Goal: Task Accomplishment & Management: Complete application form

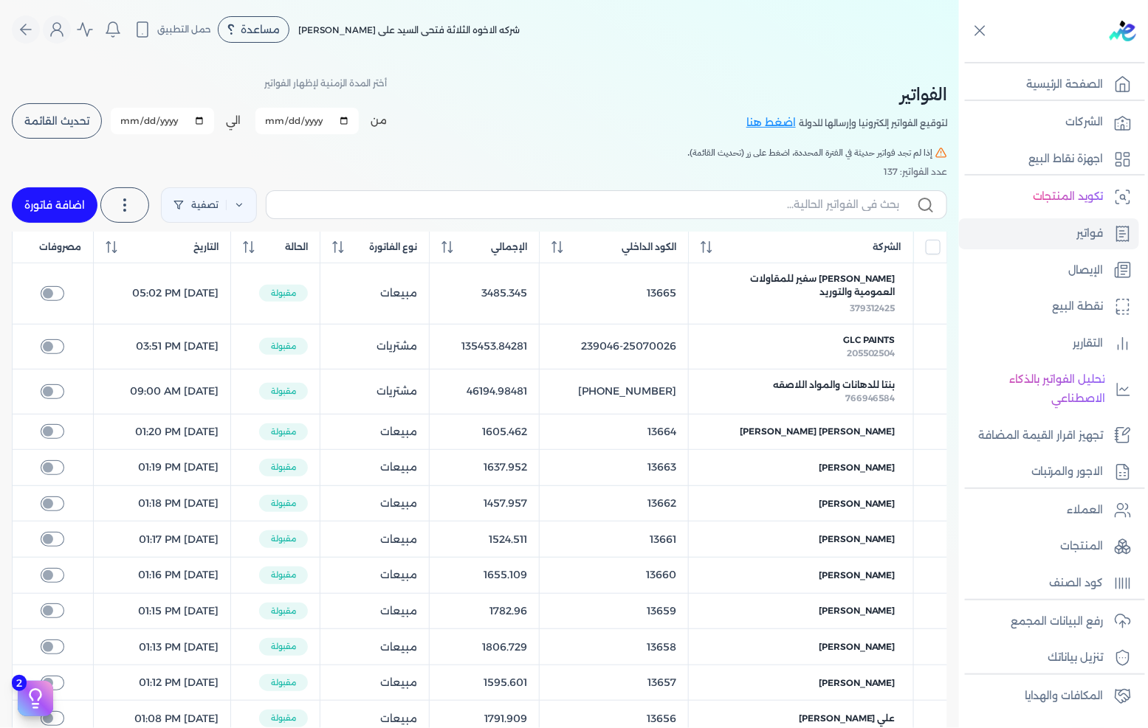
click at [61, 193] on link "اضافة فاتورة" at bounding box center [55, 204] width 86 height 35
select select "EGP"
select select "B"
select select "EGS"
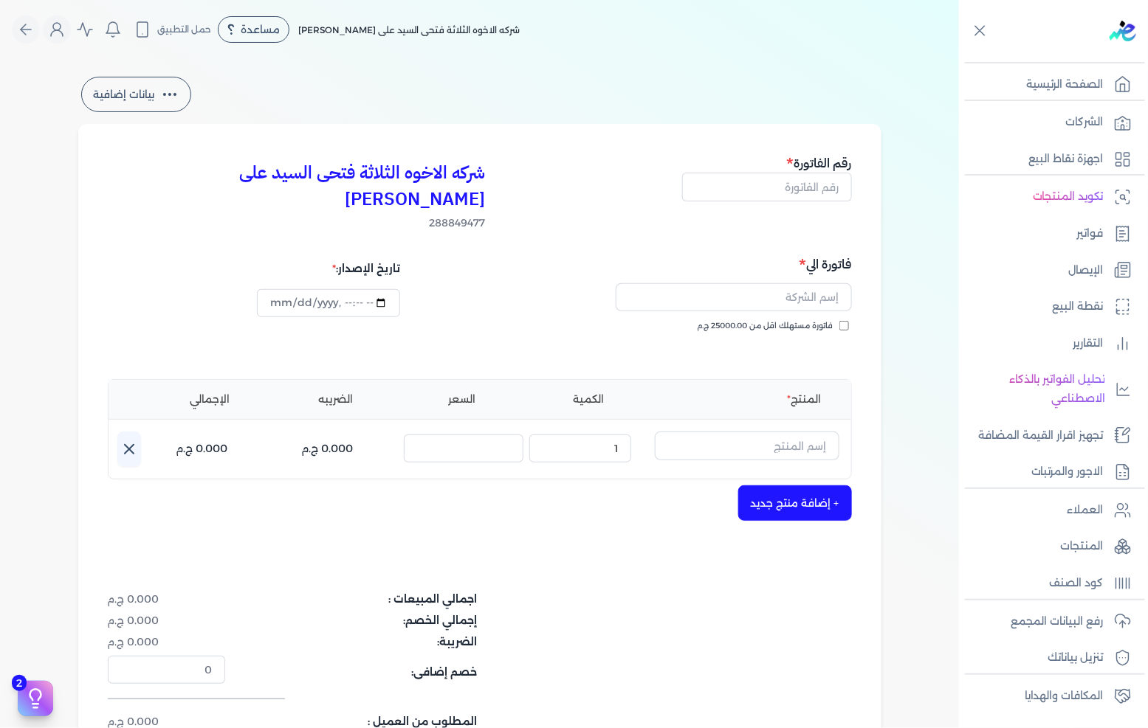
click at [791, 255] on div "فاتورة الي فاتورة مستهلك اقل من 25000.00 ج.م" at bounding box center [668, 308] width 368 height 106
click at [791, 283] on input "text" at bounding box center [733, 297] width 236 height 28
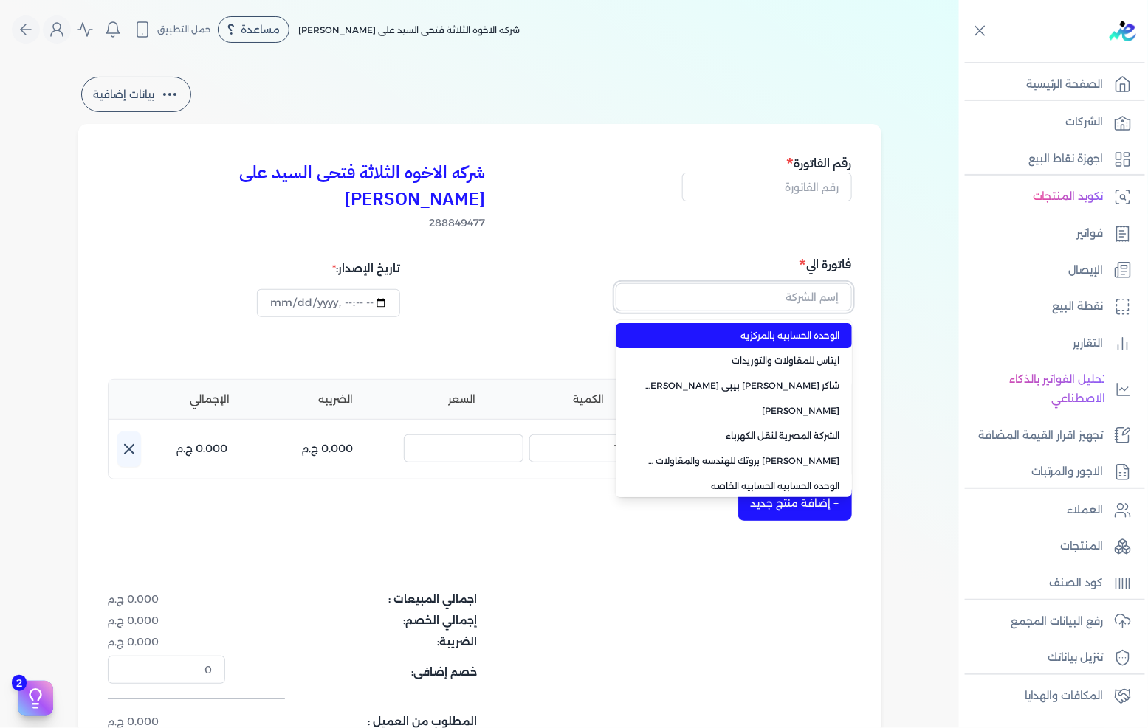
paste input "الشركه المصريه للمطارات"
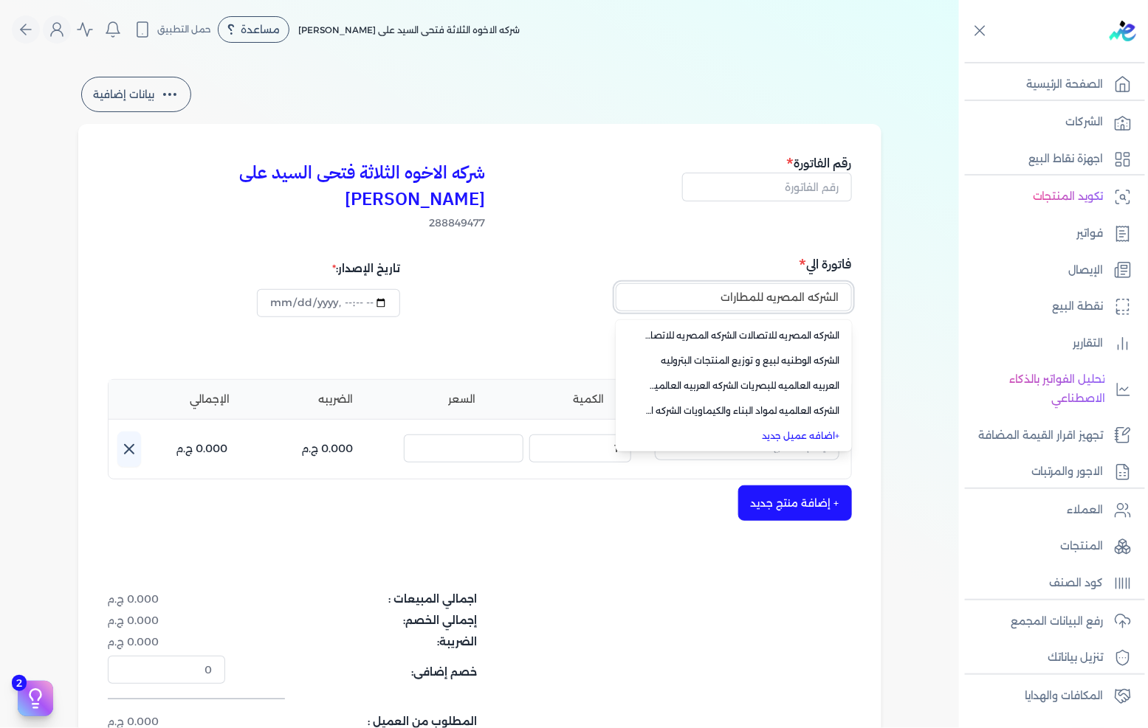
type input "الشركه المصريه للمطارات"
click at [820, 430] on link "+ اضافه عميل جديد" at bounding box center [742, 436] width 195 height 13
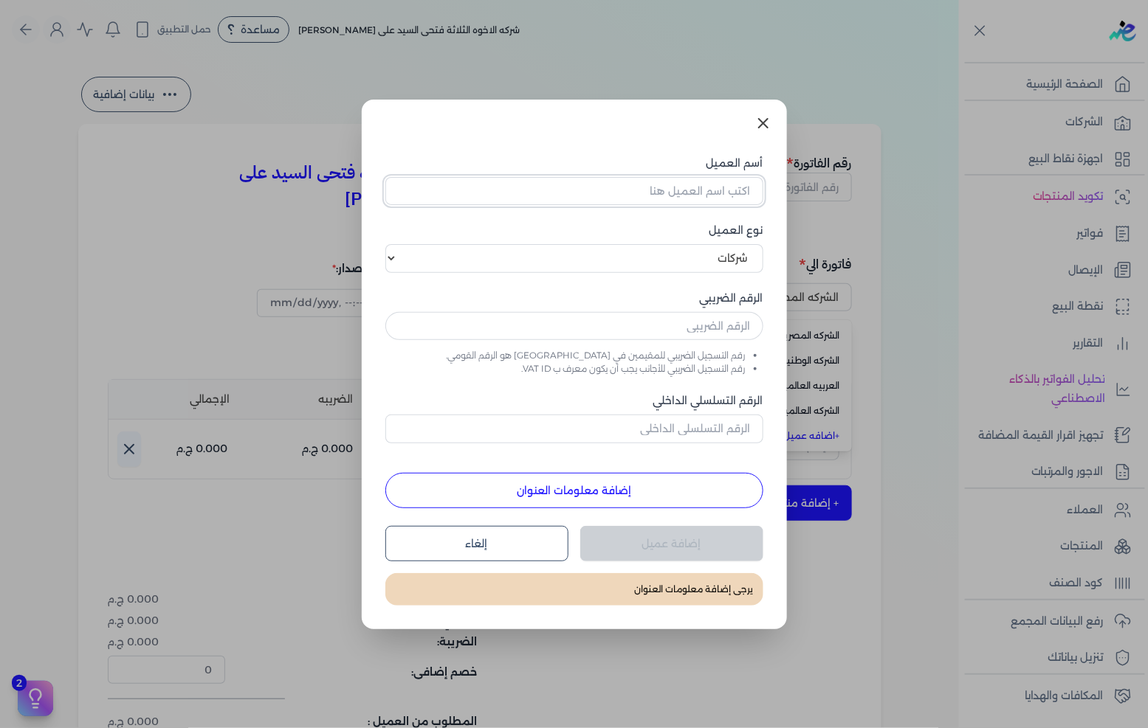
click at [691, 185] on input "أسم العميل" at bounding box center [574, 191] width 378 height 28
paste input "الشركه المصريه للمطارات"
type input "الشركه المصريه للمطارات"
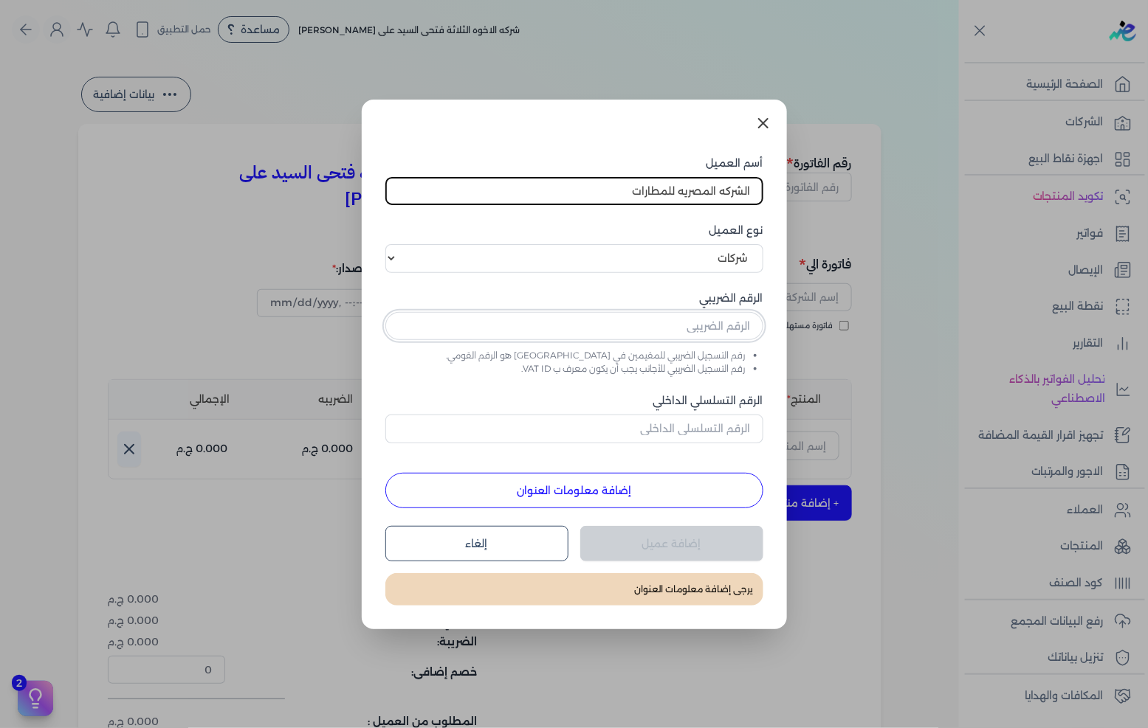
click at [724, 321] on input "text" at bounding box center [574, 326] width 378 height 28
paste input "200227343"
type input "200227343"
click at [635, 488] on button "إضافة معلومات العنوان" at bounding box center [574, 490] width 378 height 35
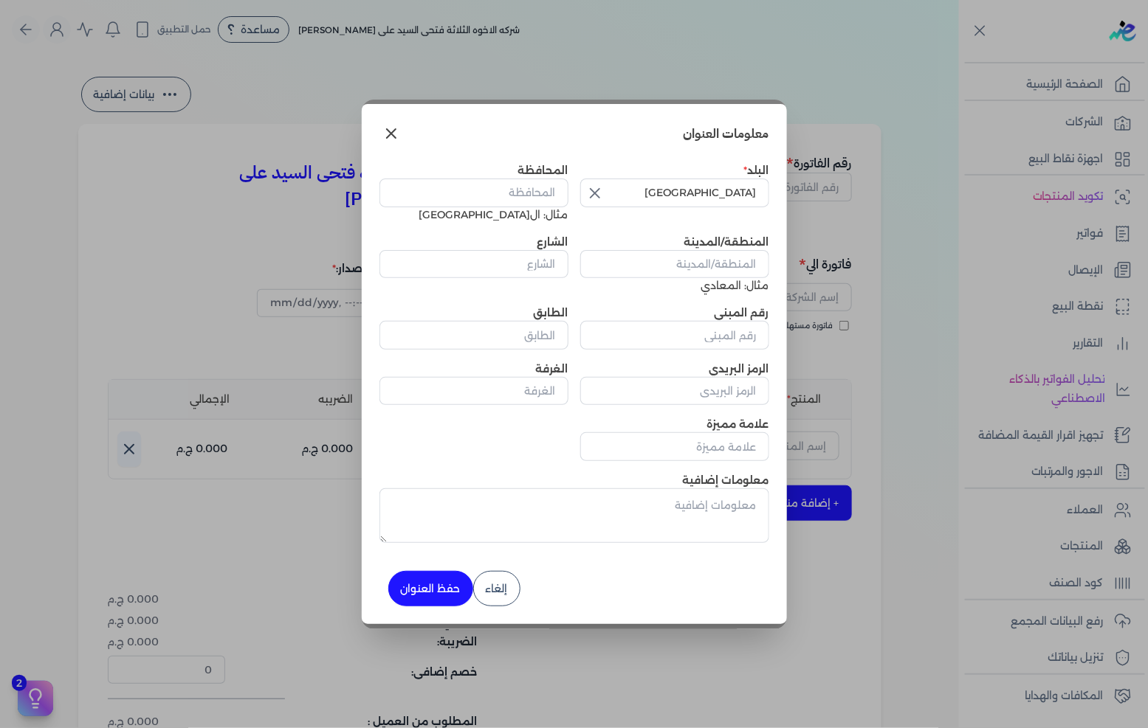
click at [593, 197] on icon "button" at bounding box center [595, 193] width 18 height 18
click at [748, 197] on input "text" at bounding box center [674, 193] width 189 height 28
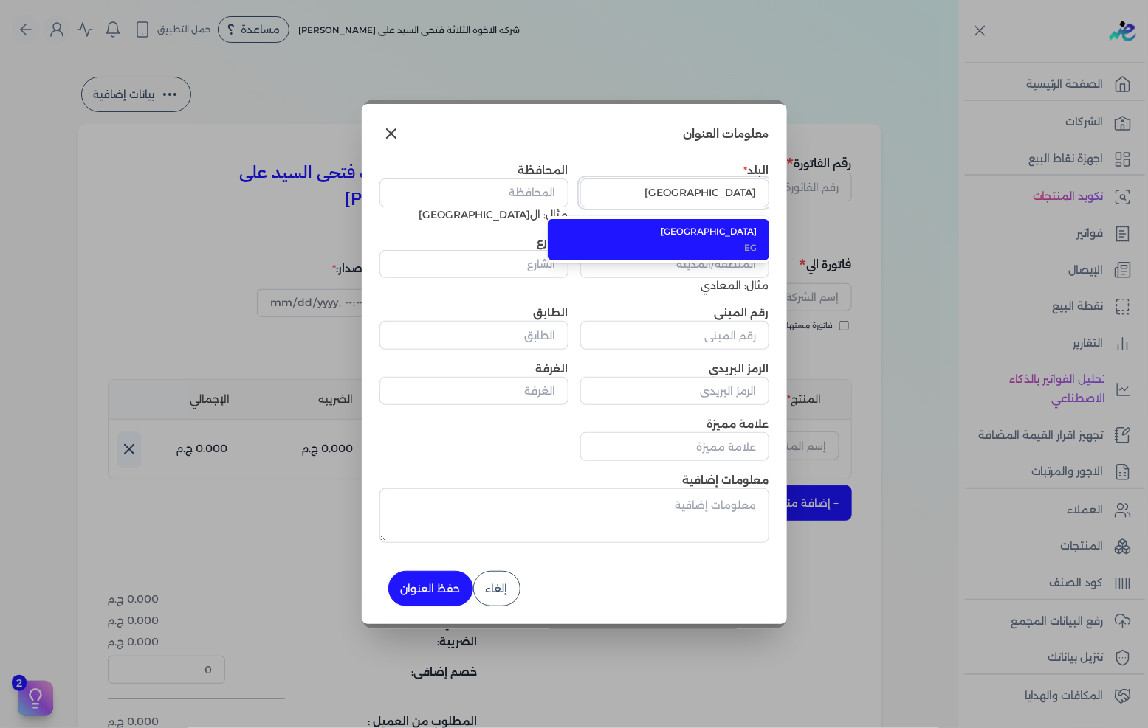
type input "[GEOGRAPHIC_DATA]"
click at [731, 232] on span "[GEOGRAPHIC_DATA]" at bounding box center [667, 231] width 180 height 13
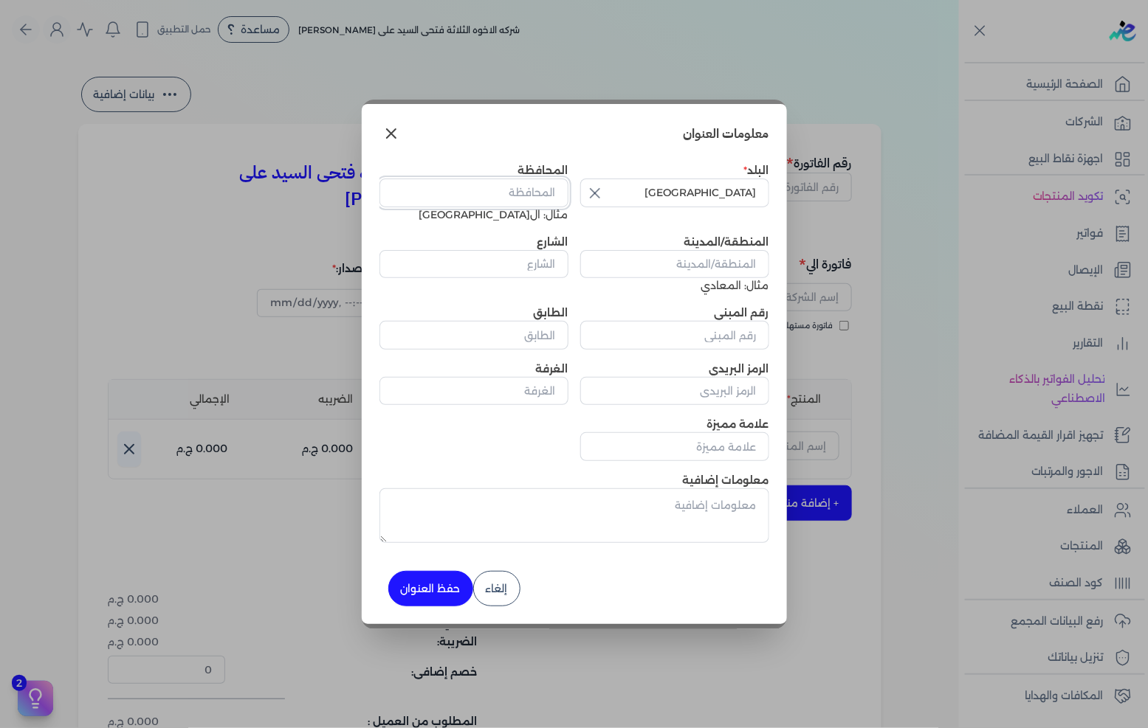
click at [541, 193] on input "المحافظة" at bounding box center [473, 193] width 189 height 28
type input "القاهره"
click at [701, 257] on input "المنطقة/المدينة" at bounding box center [674, 264] width 189 height 28
paste input "شرق المنطقه السابعه حي السفارات م نصر"
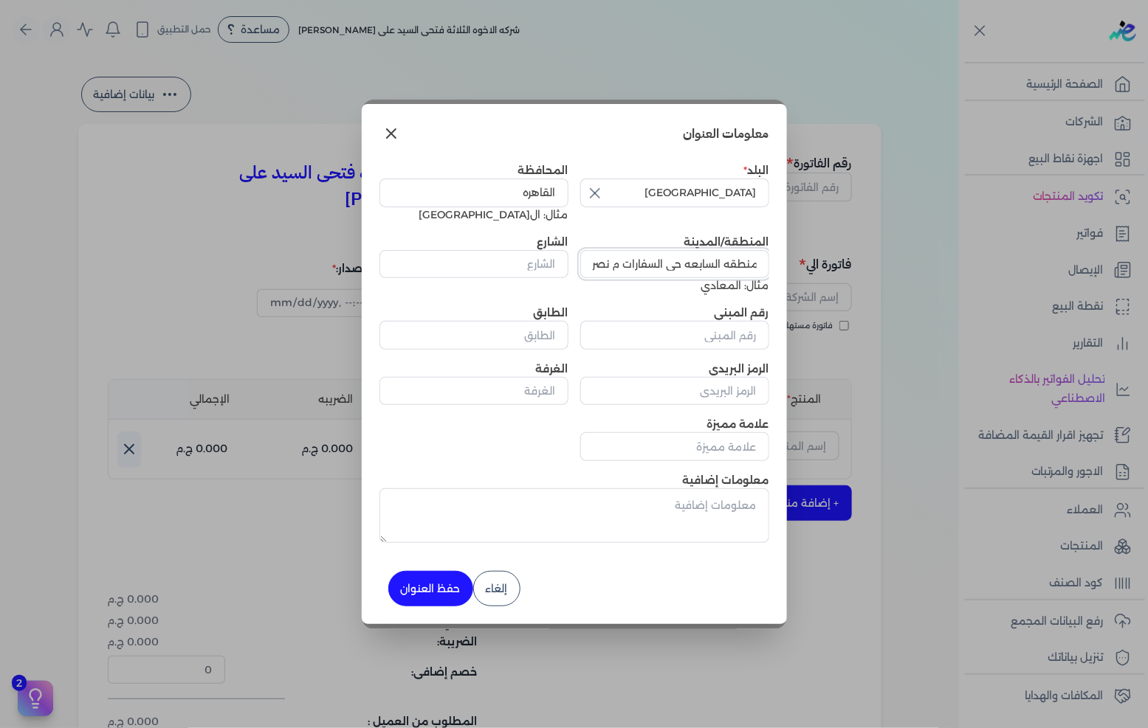
type input "شرق المنطقه السابعه حي السفارات م نصر"
click at [478, 264] on input "الشارع" at bounding box center [473, 264] width 189 height 28
paste input "شرق المنطقه السابعه حي السفارات م نصر"
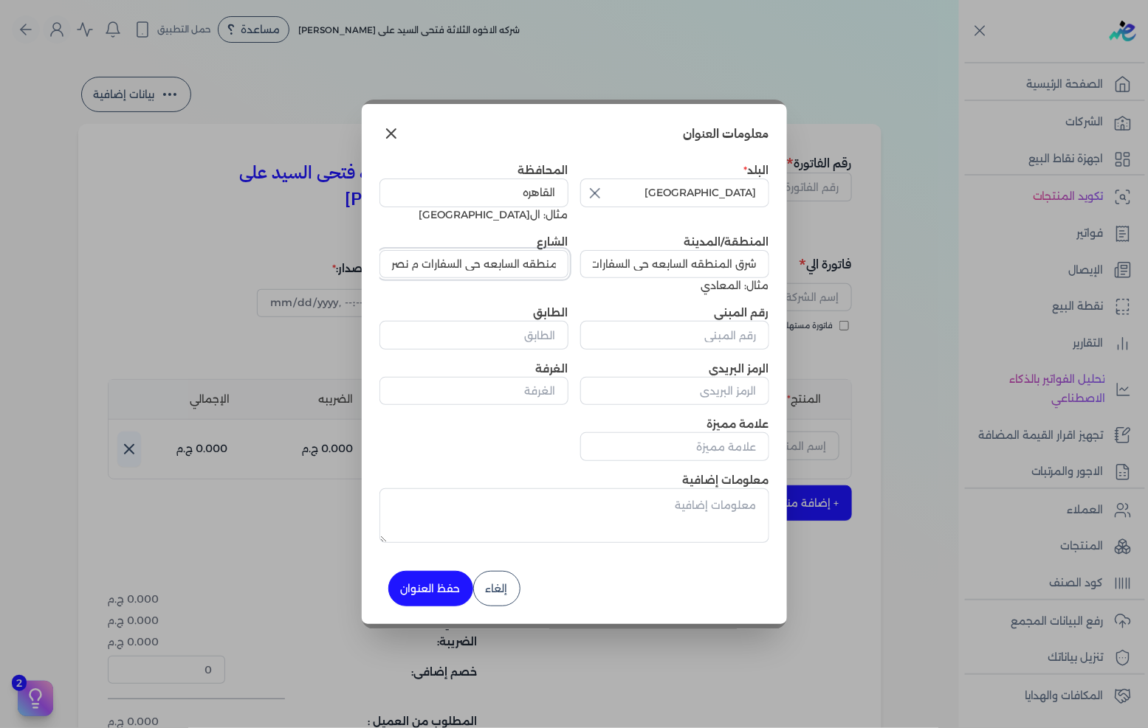
type input "شرق المنطقه السابعه حي السفارات م نصر"
click at [725, 339] on input "رقم المبنى" at bounding box center [674, 335] width 189 height 28
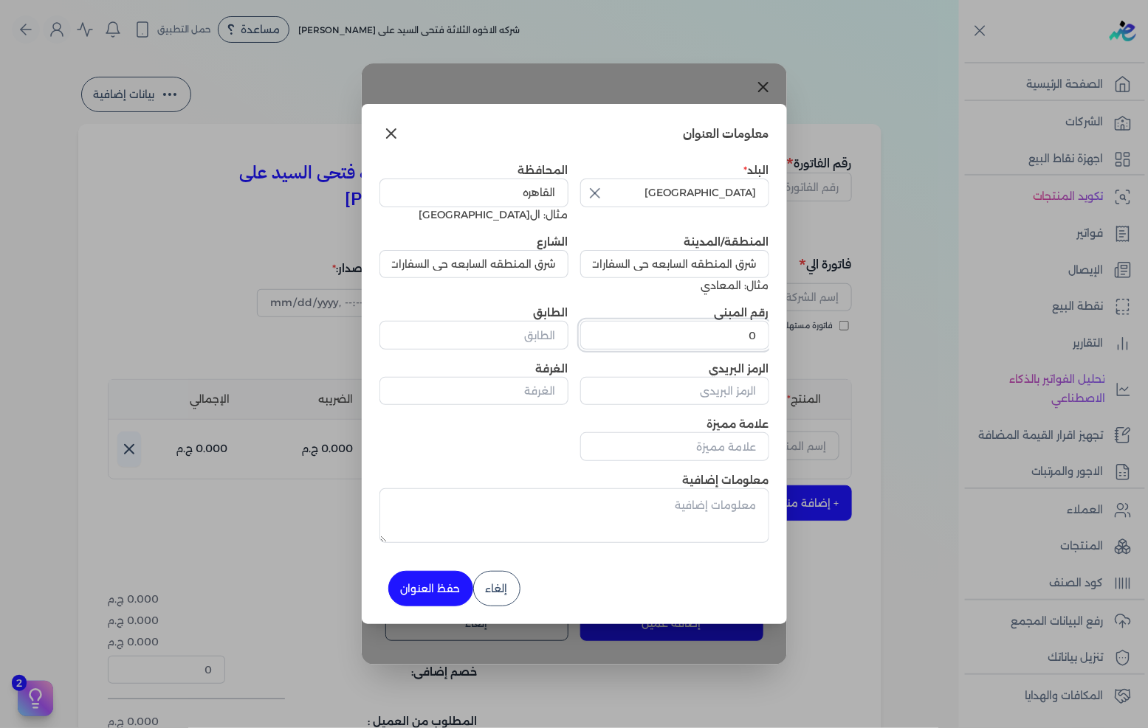
type input "0"
click at [419, 583] on button "حفظ العنوان" at bounding box center [430, 588] width 85 height 35
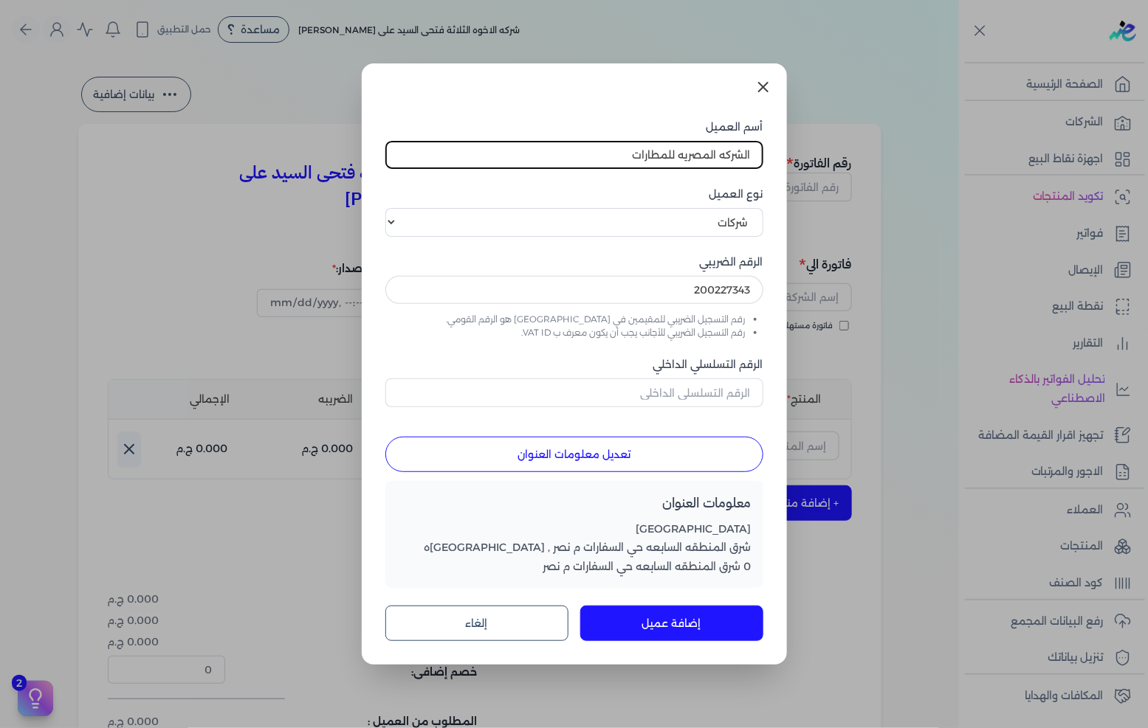
click at [645, 621] on button "إضافة عميل" at bounding box center [671, 623] width 183 height 35
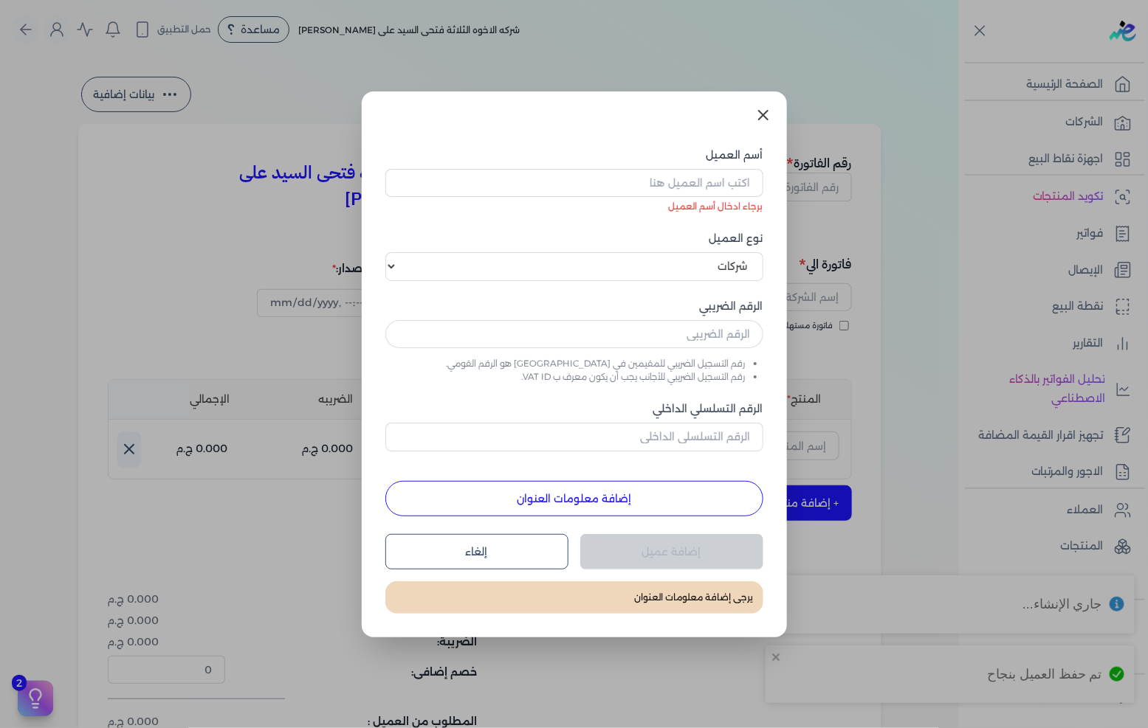
click at [765, 123] on icon at bounding box center [763, 115] width 18 height 18
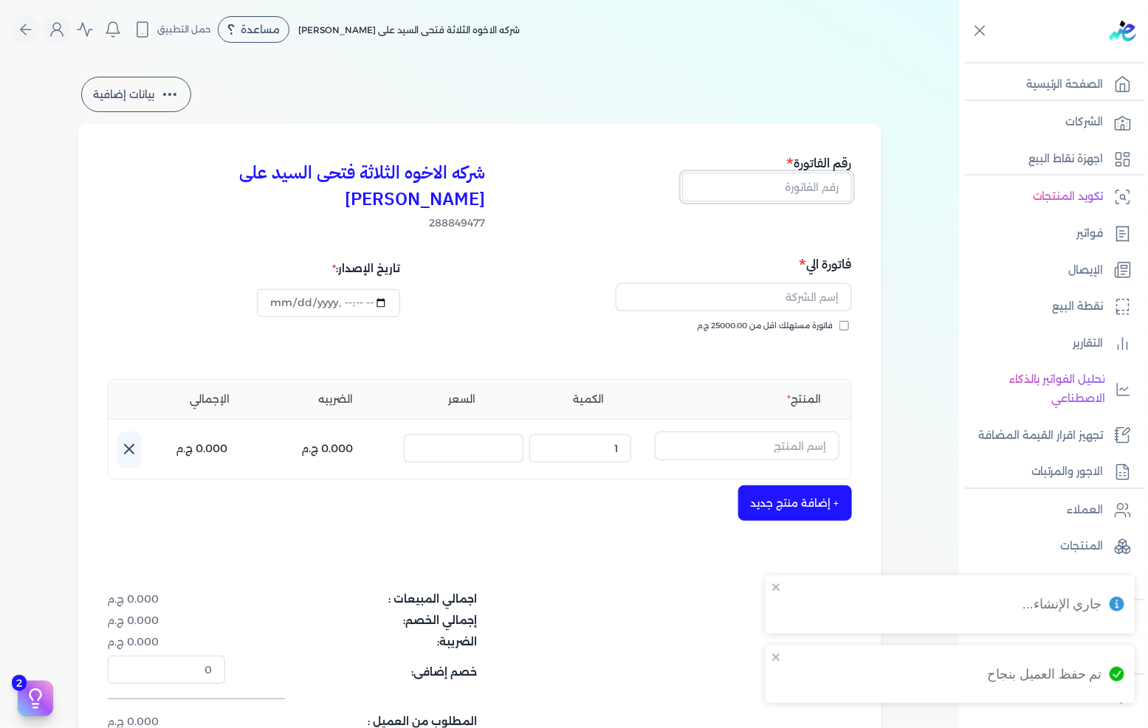
click at [827, 183] on input "text" at bounding box center [767, 187] width 170 height 28
type input "13666"
click at [816, 283] on input "text" at bounding box center [733, 297] width 236 height 28
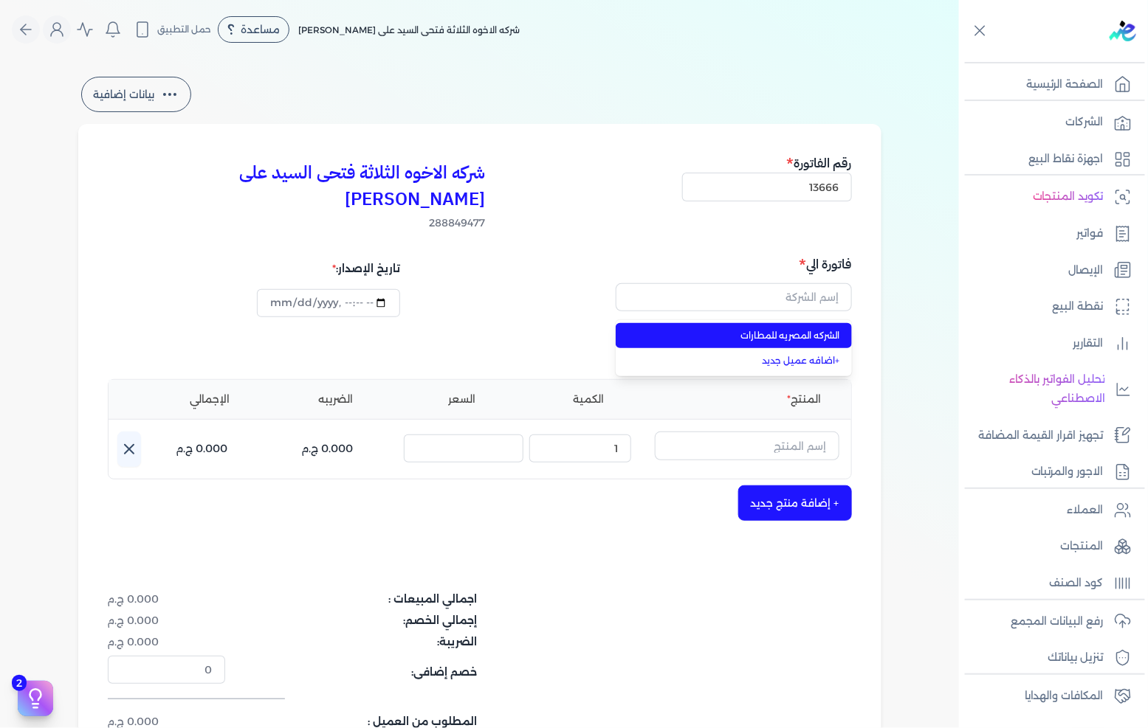
click at [834, 329] on span "الشركه المصريه للمطارات" at bounding box center [742, 335] width 195 height 13
type input "الشركه المصريه للمطارات"
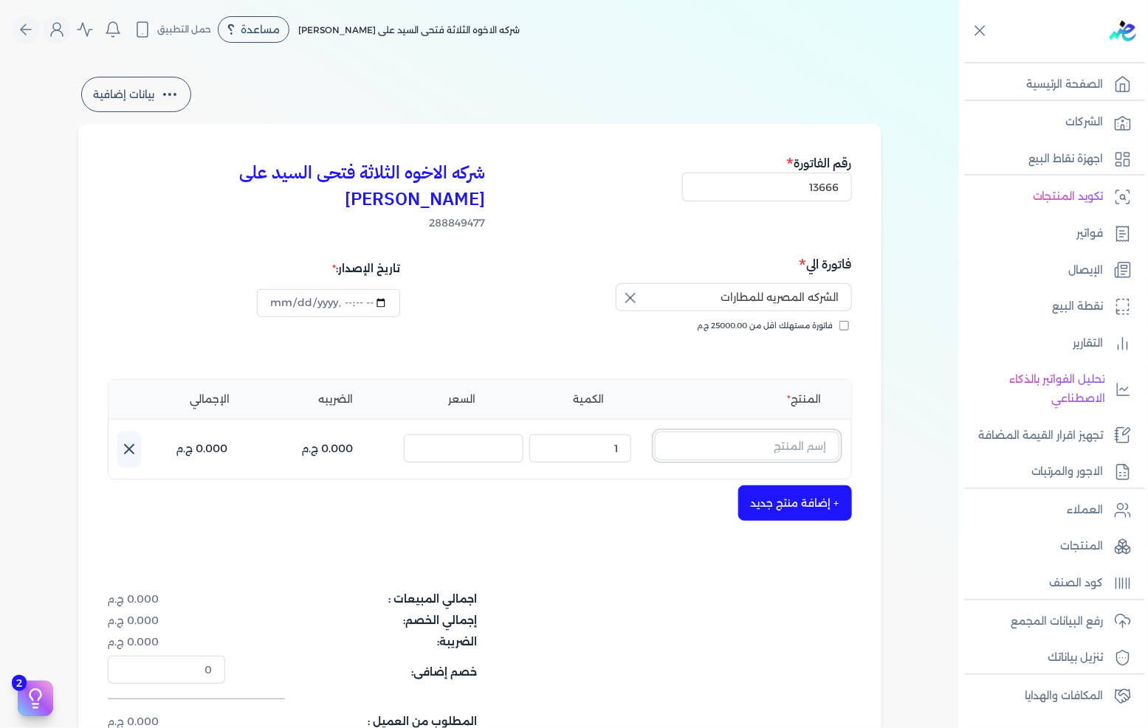
click at [796, 432] on input "text" at bounding box center [747, 446] width 184 height 28
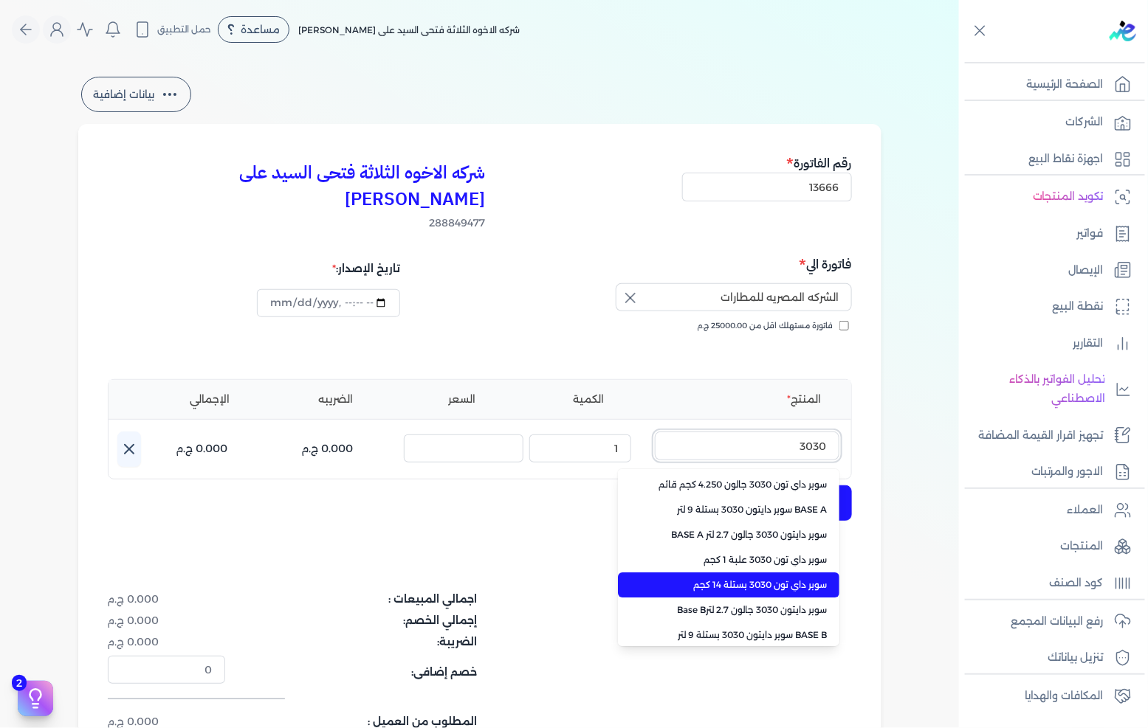
type input "3030"
click at [754, 579] on span "سوبر داي تون 3030 بستلة 14 كجم" at bounding box center [737, 585] width 180 height 13
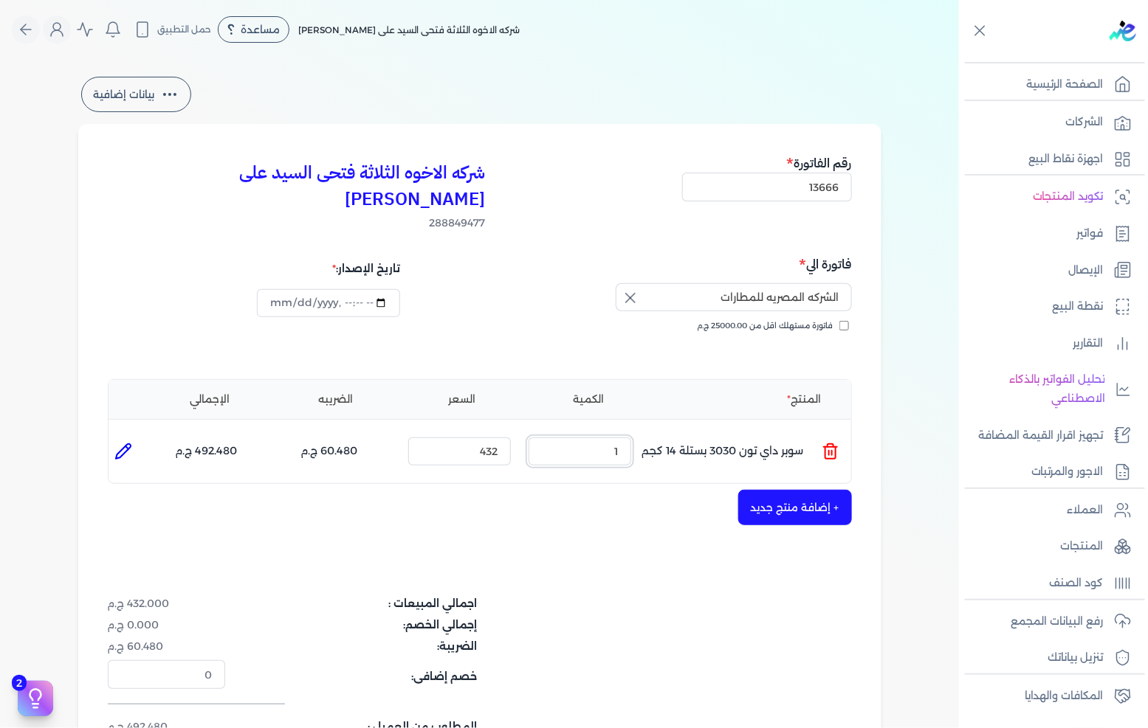
click at [611, 438] on input "1" at bounding box center [579, 452] width 103 height 28
type input "5"
click at [123, 443] on icon at bounding box center [123, 452] width 18 height 18
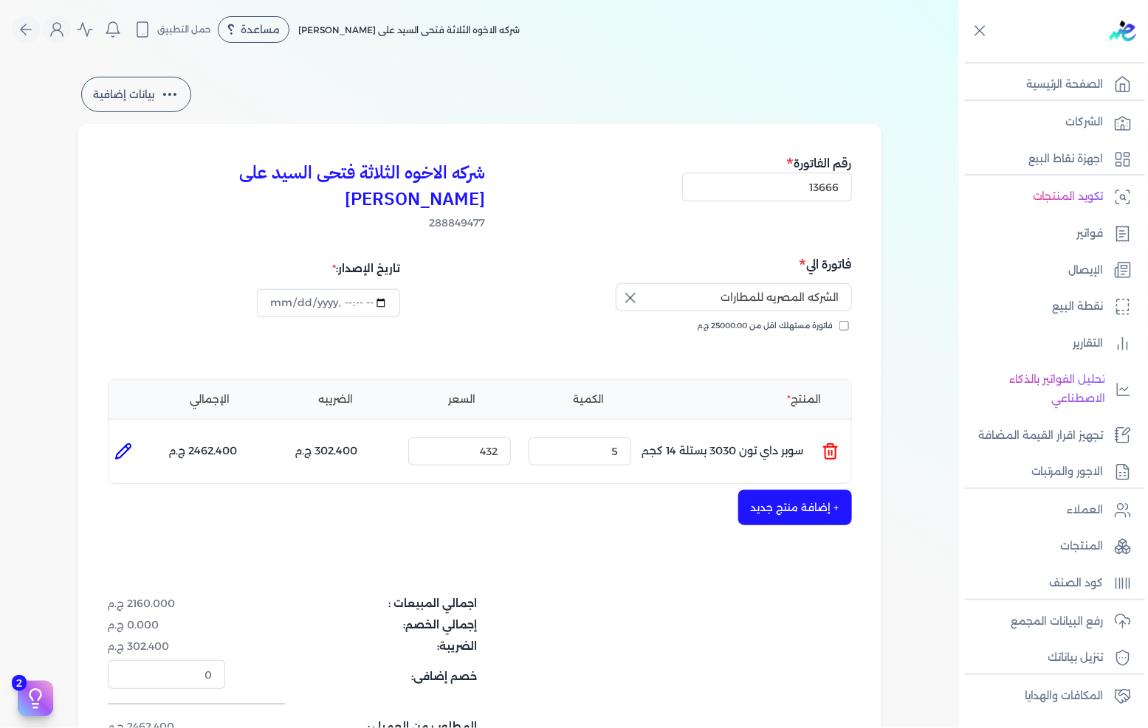
type input "سوبر داي تون 3030 بستلة 14 كجم"
type input "432"
type input "5"
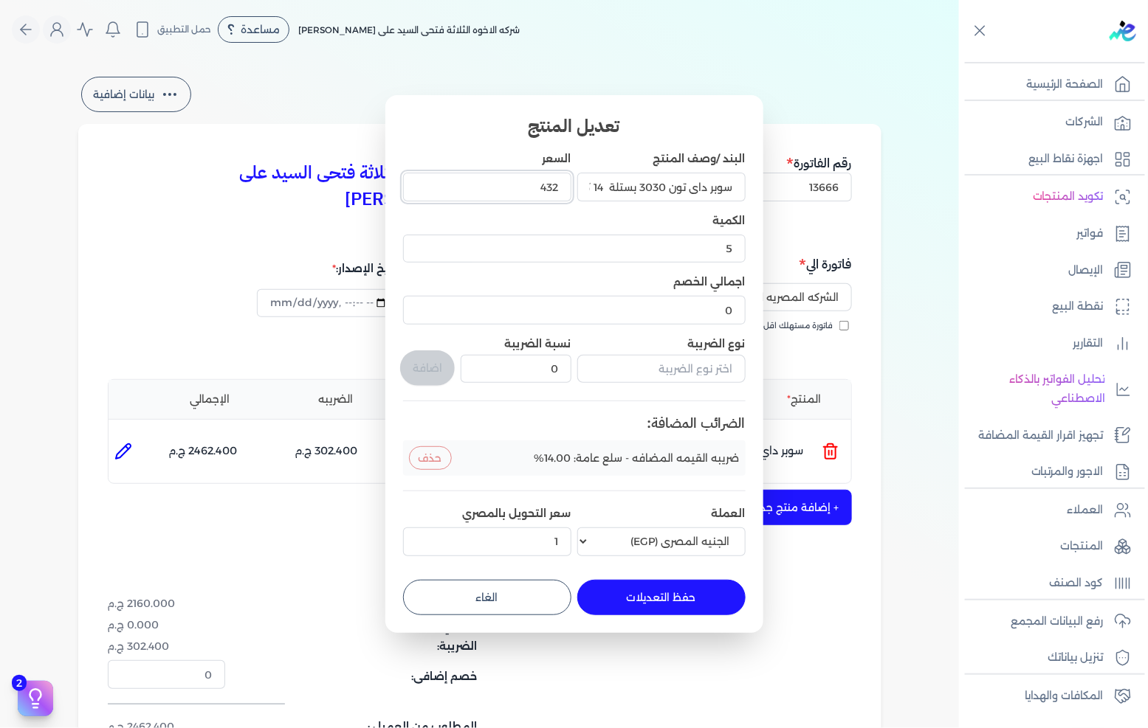
click at [528, 192] on input "432" at bounding box center [487, 187] width 168 height 28
type input "500"
click at [652, 370] on input "text" at bounding box center [661, 369] width 168 height 28
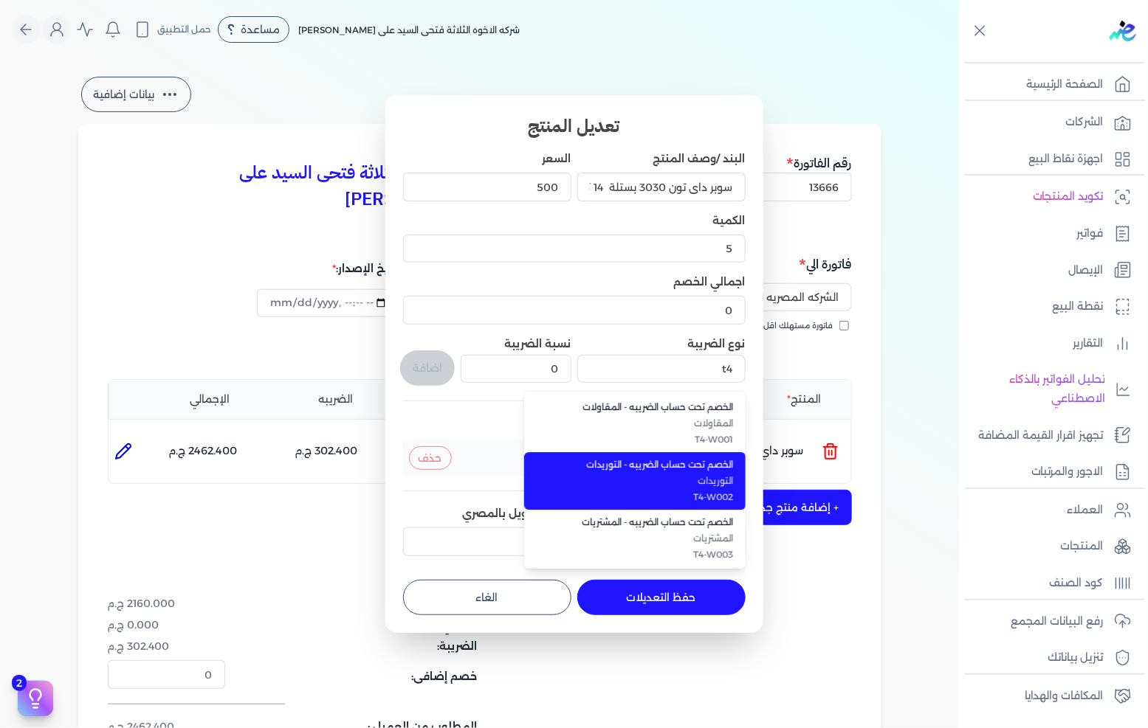
click at [677, 475] on span "التوريدات" at bounding box center [643, 481] width 180 height 13
type input "الخصم تحت حساب الضريبه - التوريدات"
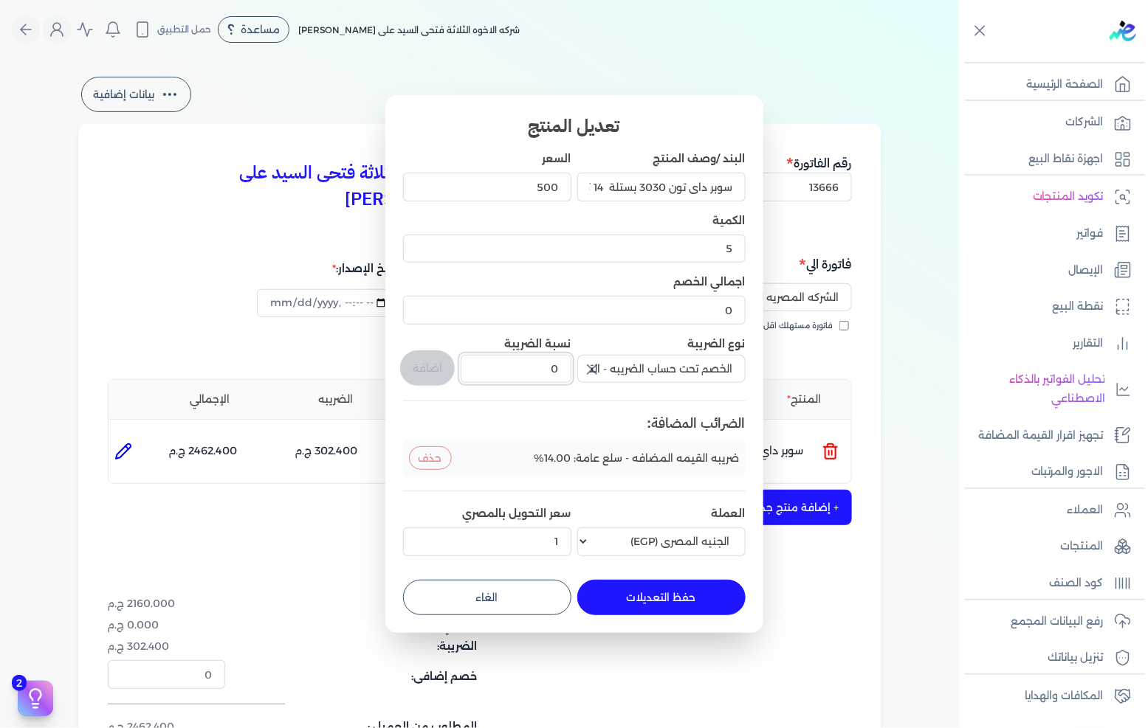
click at [548, 363] on input "0" at bounding box center [516, 369] width 110 height 28
type input "1"
click at [440, 365] on button "اضافة" at bounding box center [427, 368] width 55 height 35
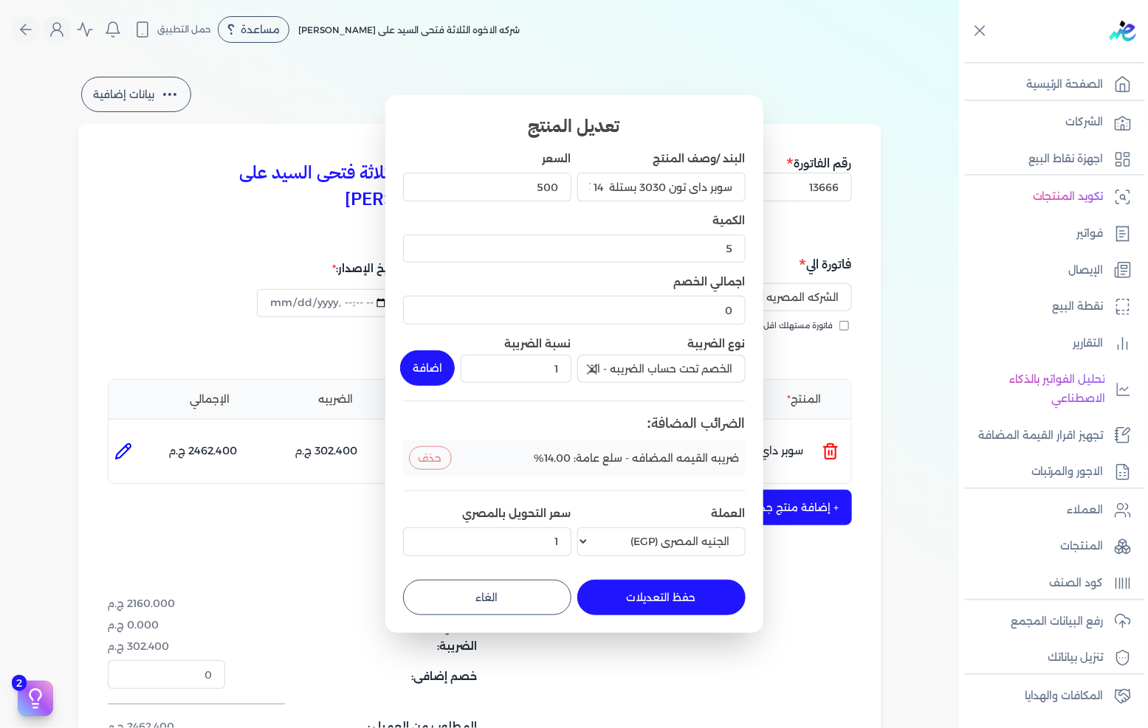
type input "0"
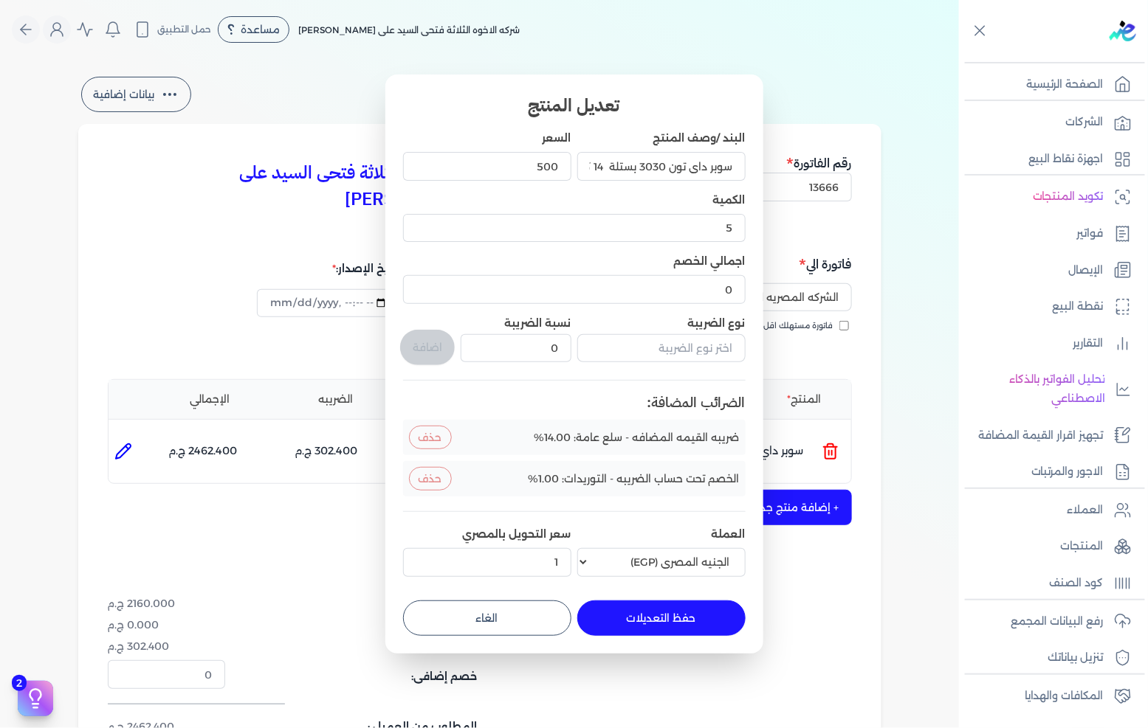
click at [658, 624] on button "حفظ التعديلات" at bounding box center [661, 618] width 168 height 35
type input "0"
type input "1"
type input "500"
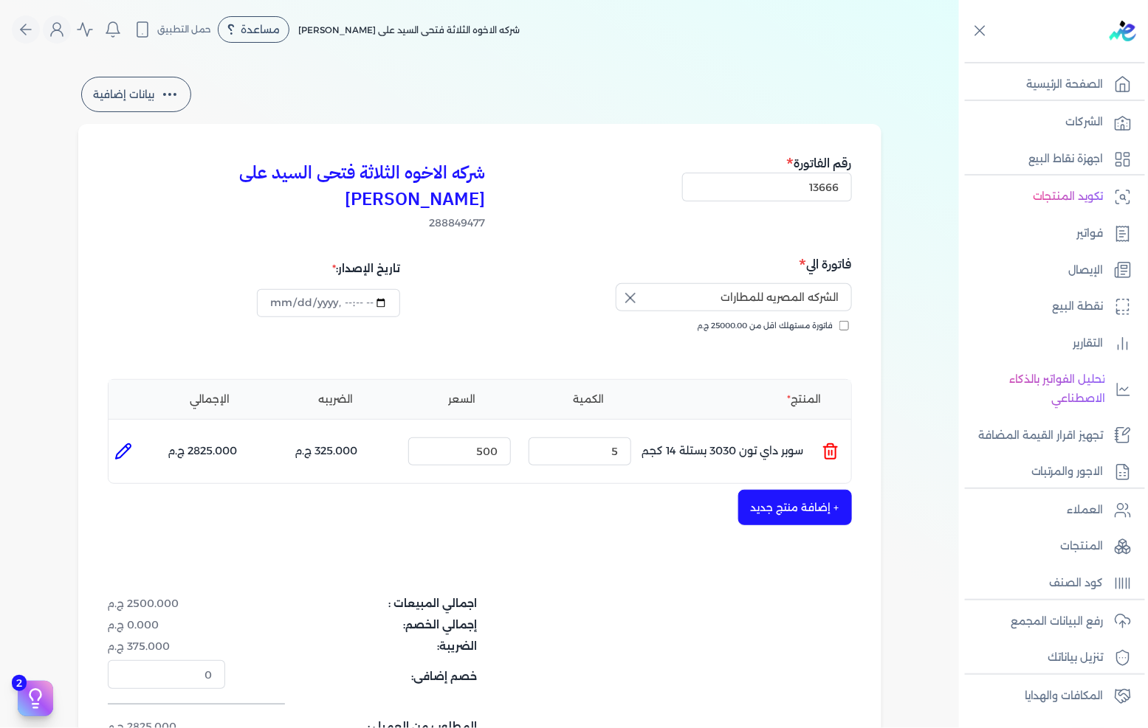
click at [801, 500] on div "شركه الاخوه الثلاثة فتحى السيد على [PERSON_NAME] 288849477 رقم الفاتورة 13666 ف…" at bounding box center [479, 474] width 803 height 700
click at [808, 490] on button "+ إضافة منتج جديد" at bounding box center [795, 507] width 114 height 35
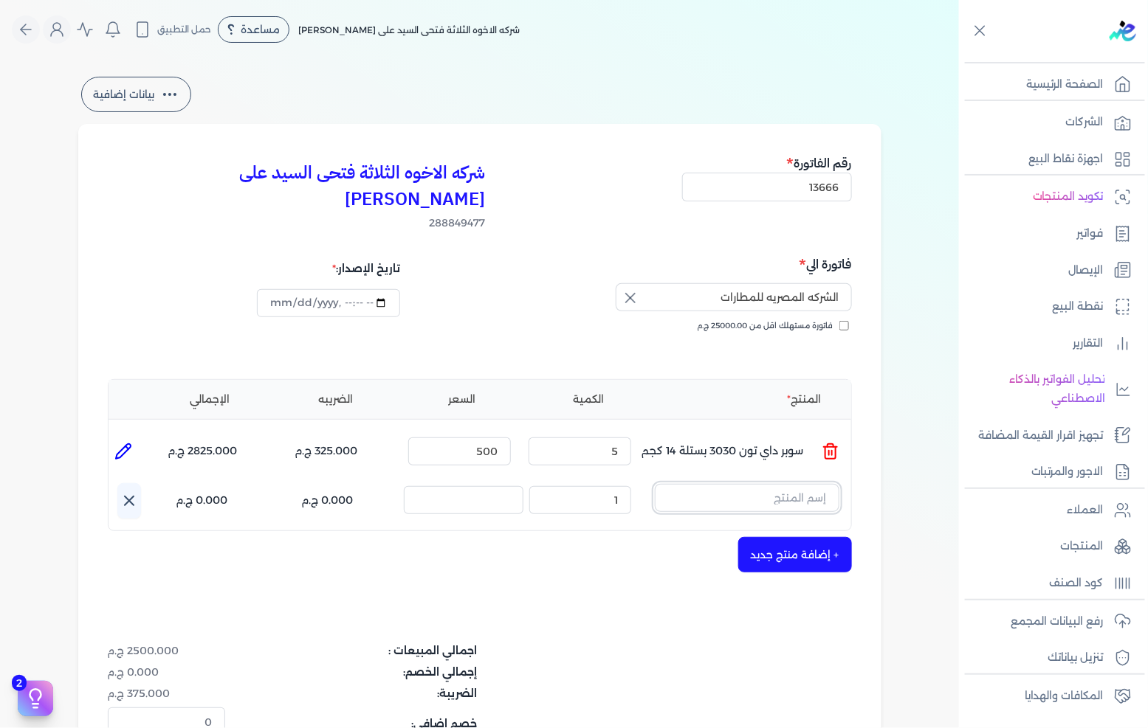
click at [790, 484] on input "text" at bounding box center [747, 498] width 184 height 28
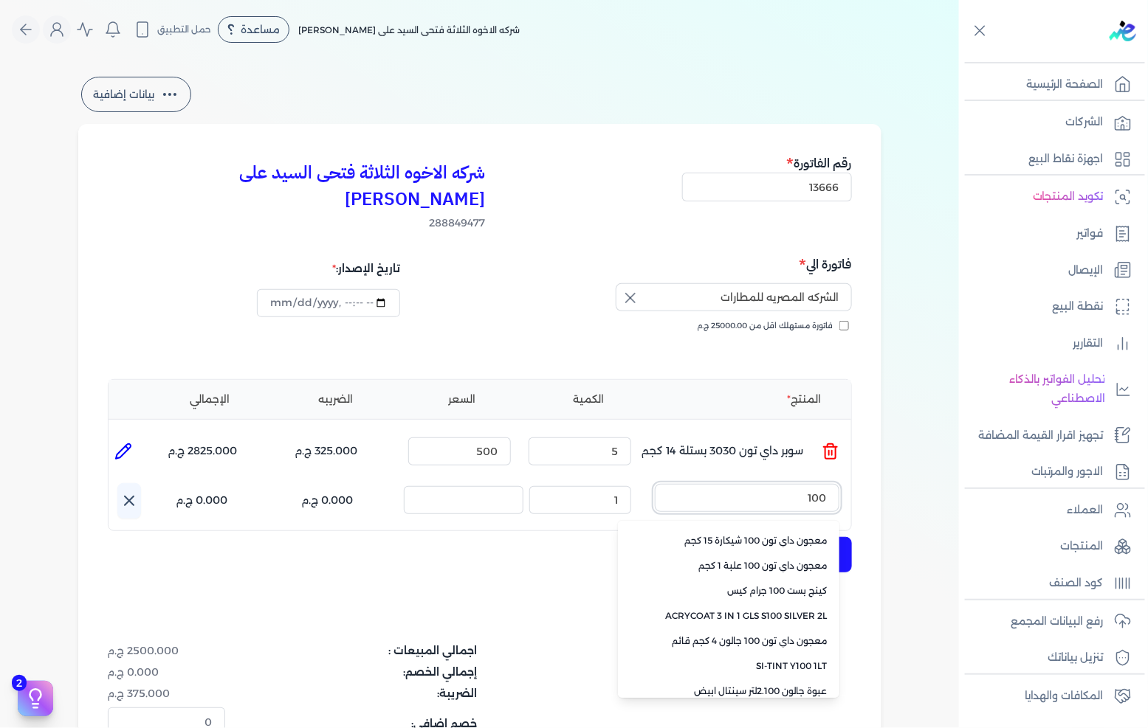
scroll to position [82, 0]
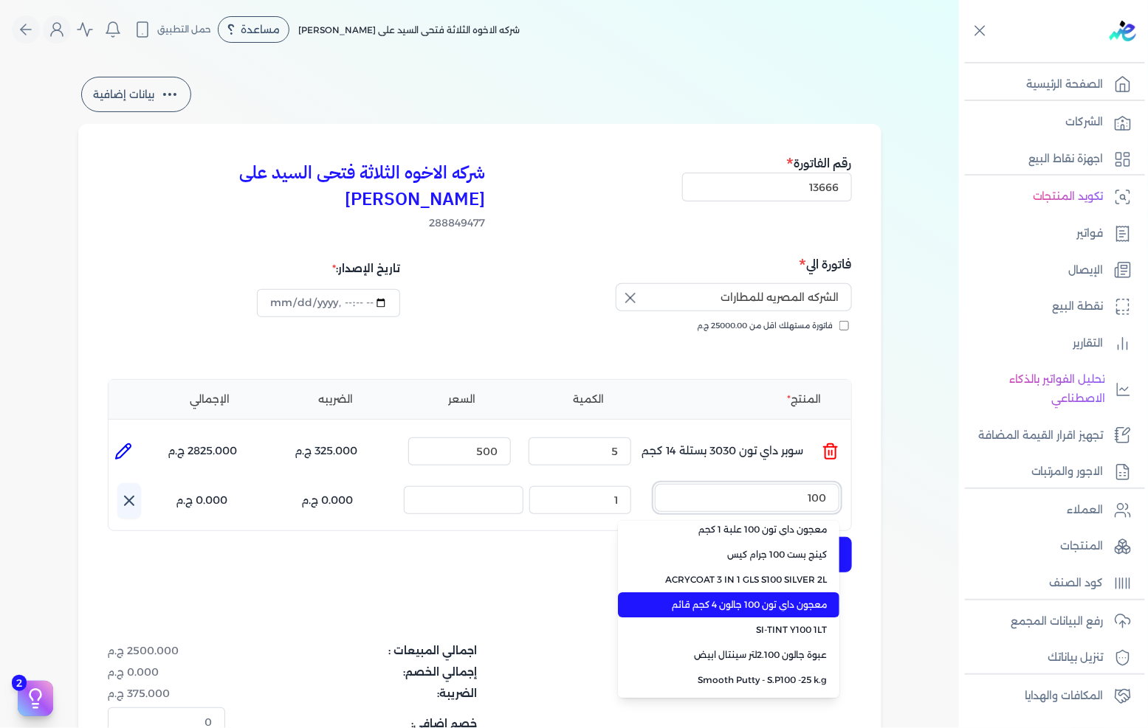
type input "100"
click at [801, 599] on span "معجون داي تون 100 جالون 4 كجم قائم" at bounding box center [737, 605] width 180 height 13
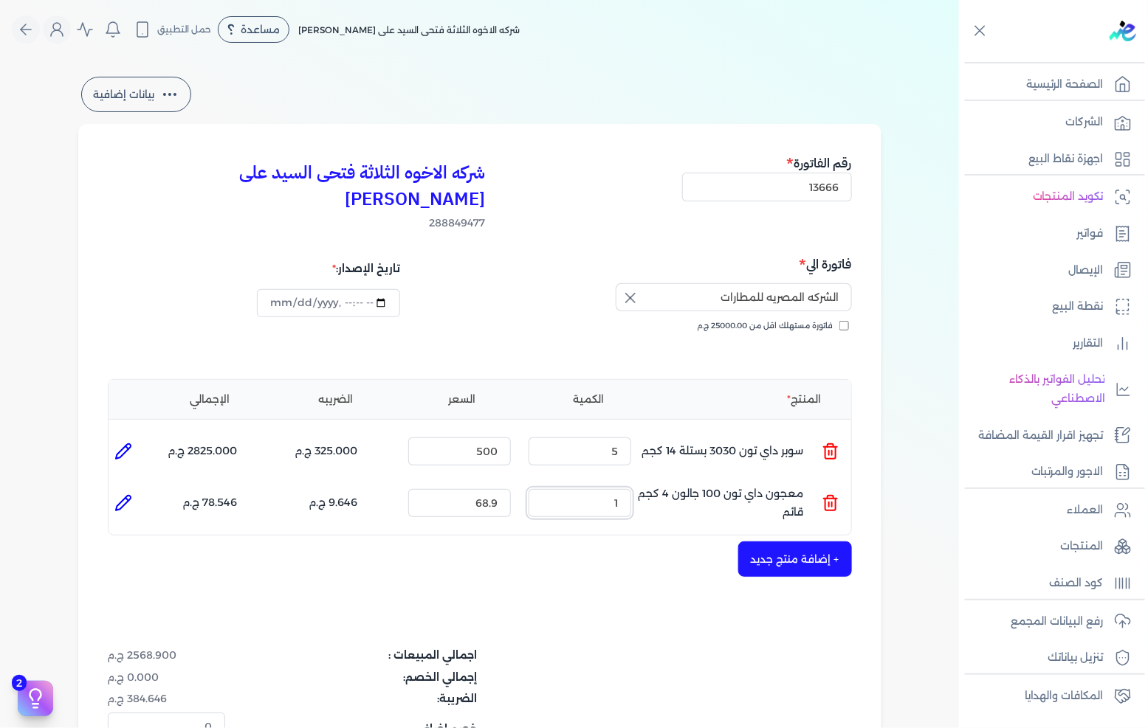
click at [608, 489] on input "1" at bounding box center [579, 503] width 103 height 28
click at [123, 494] on icon at bounding box center [123, 503] width 18 height 18
type input "معجون داي تون 100 جالون 4 كجم قائم"
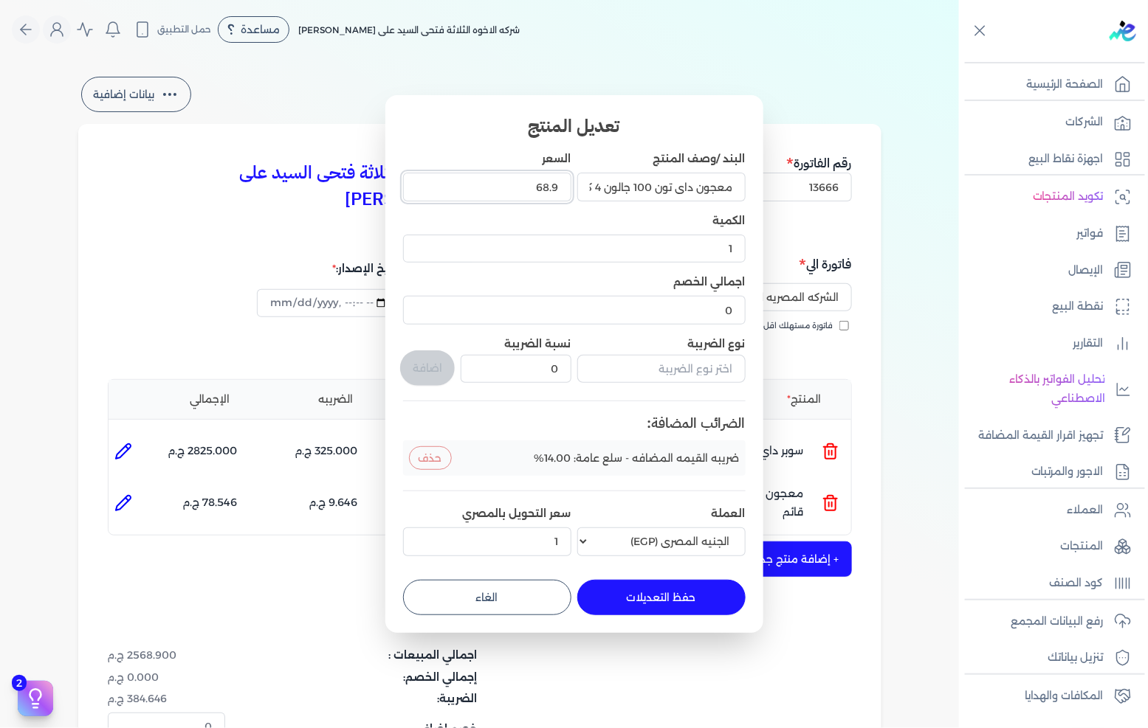
click at [513, 187] on input "68.9" at bounding box center [487, 187] width 168 height 28
type input "95"
click at [657, 359] on input "text" at bounding box center [661, 369] width 168 height 28
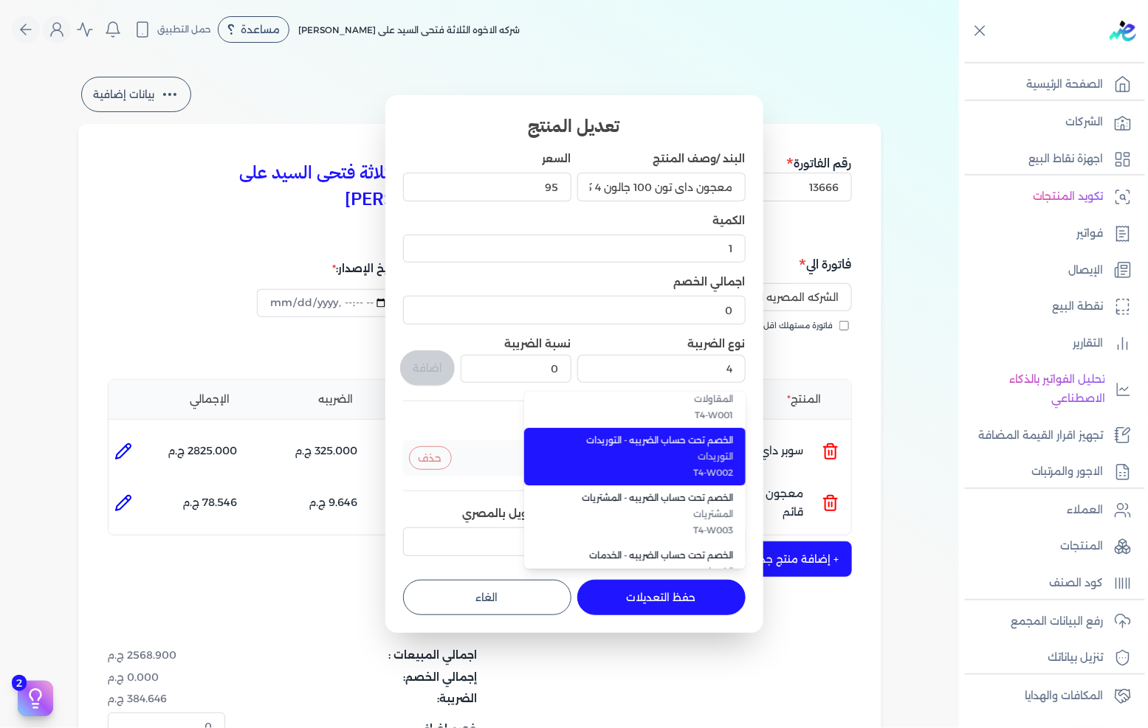
click at [680, 476] on span "T4-W002" at bounding box center [643, 472] width 180 height 13
type input "الخصم تحت حساب الضريبه - التوريدات"
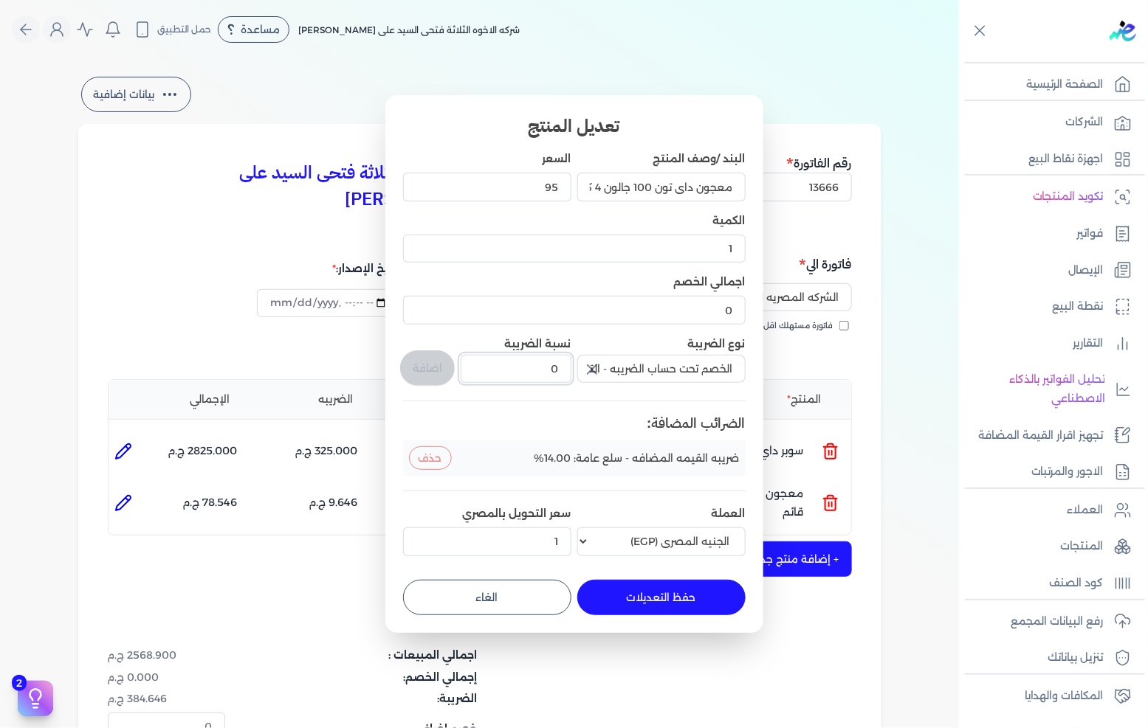
click at [548, 374] on input "0" at bounding box center [516, 369] width 110 height 28
type input "1"
click at [432, 364] on button "اضافة" at bounding box center [427, 368] width 55 height 35
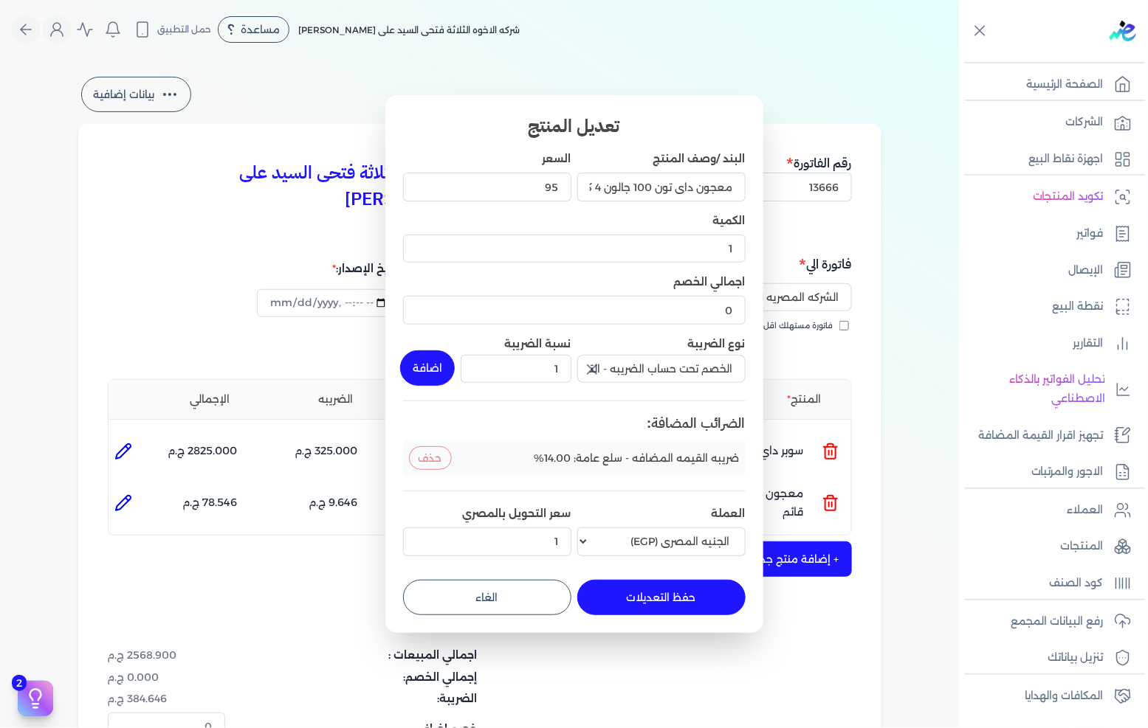
type input "0"
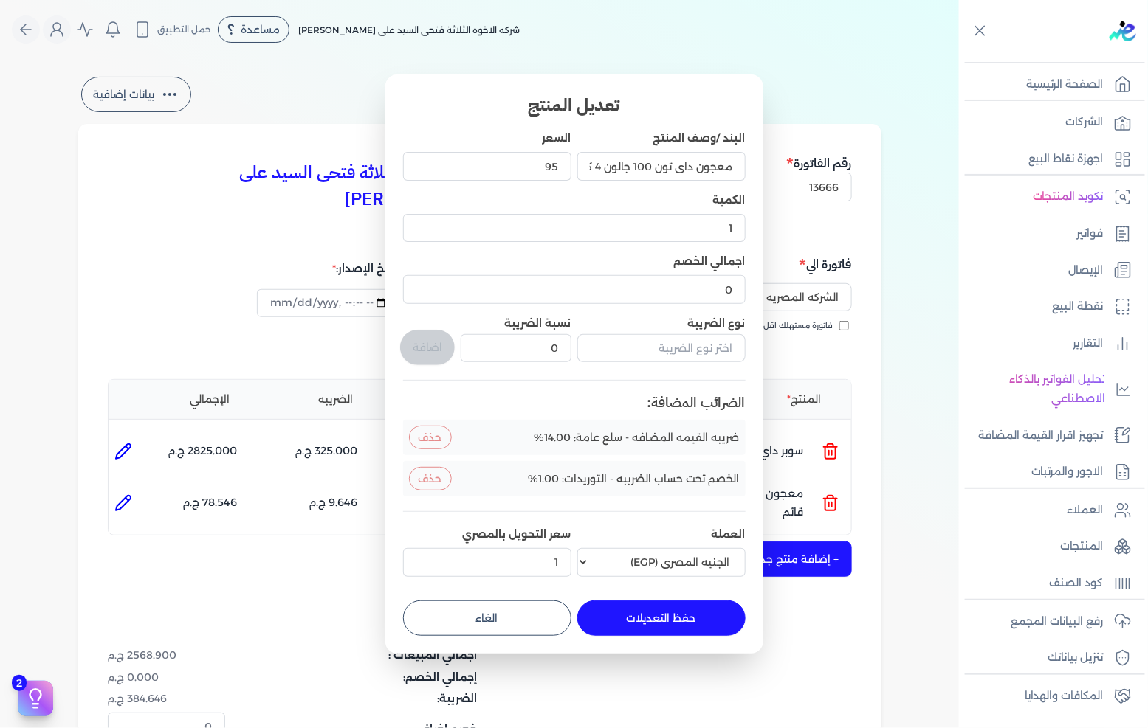
click at [631, 621] on button "حفظ التعديلات" at bounding box center [661, 618] width 168 height 35
type input "0"
type input "95"
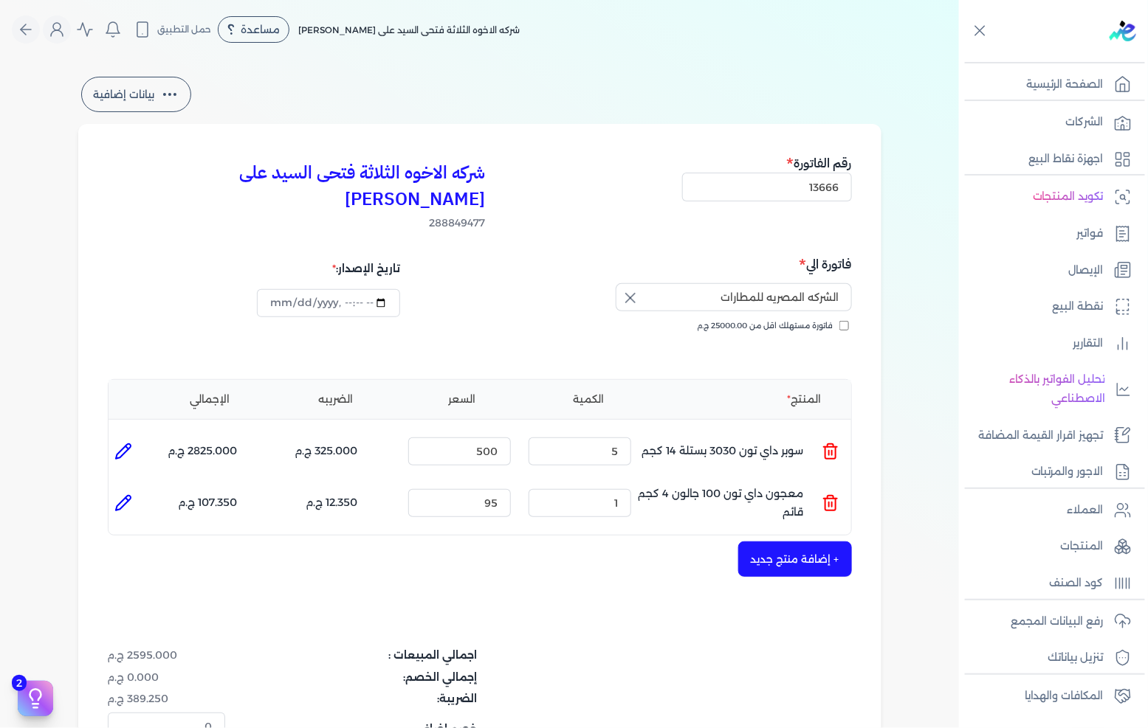
click at [769, 542] on button "+ إضافة منتج جديد" at bounding box center [795, 559] width 114 height 35
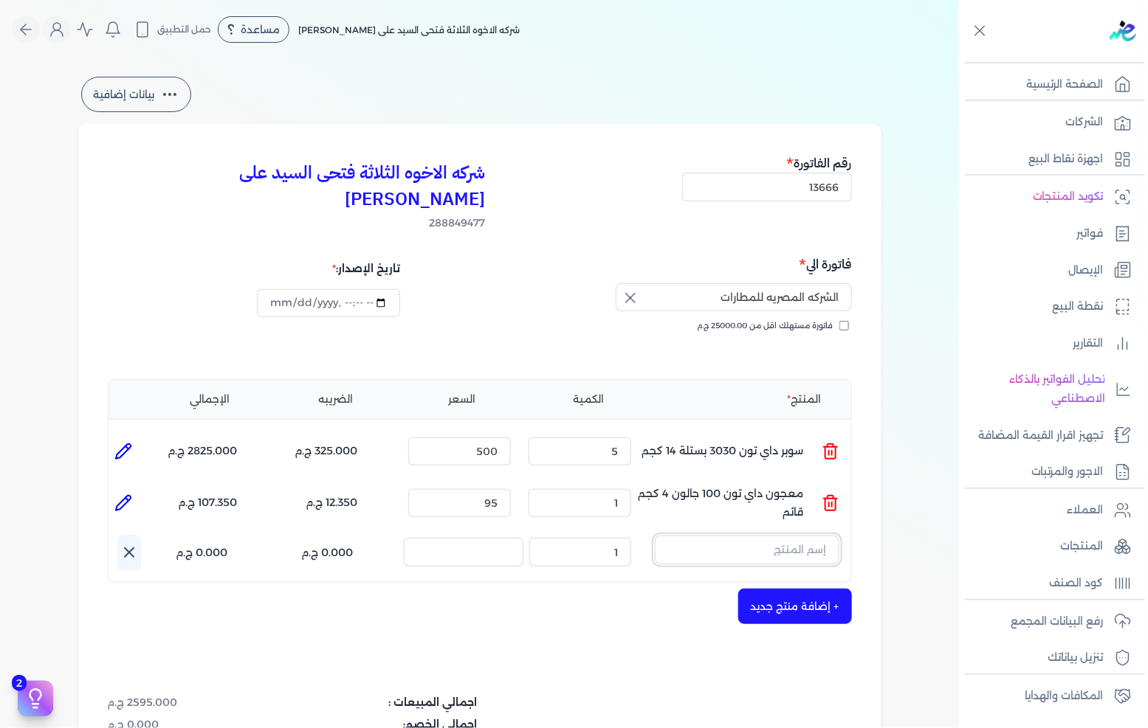
click at [787, 536] on input "text" at bounding box center [747, 550] width 184 height 28
type input "h"
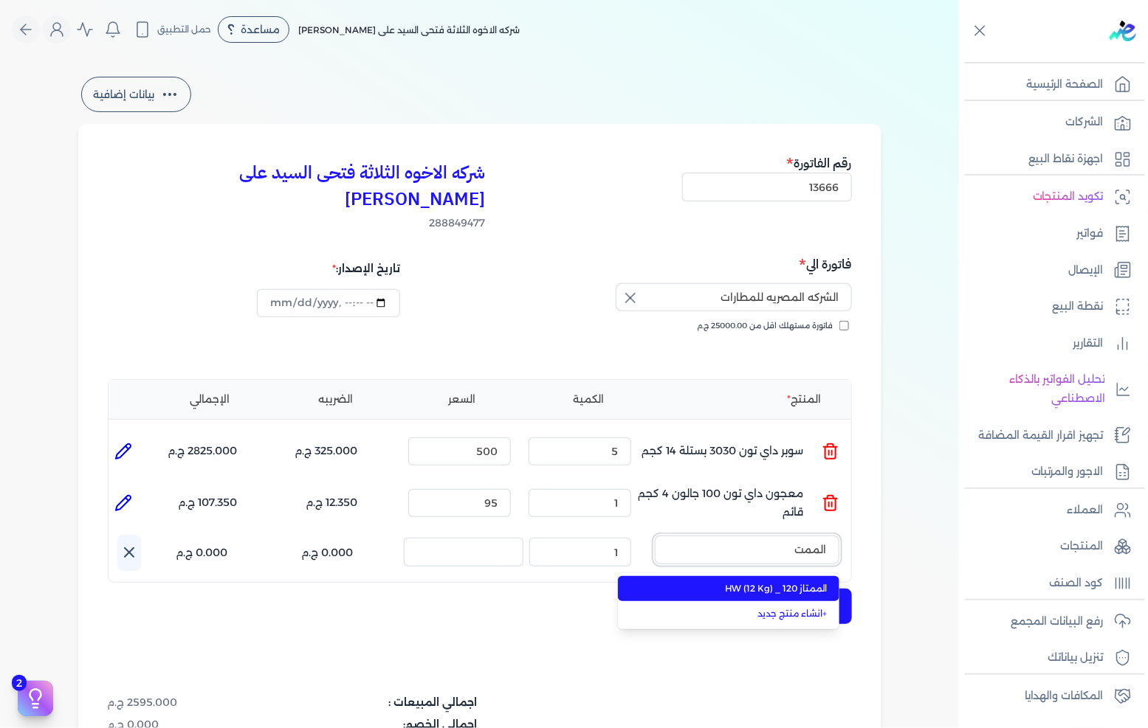
type input "الممت"
click at [728, 582] on span "الممتاز 120 _ HW (12 Kg)" at bounding box center [737, 588] width 180 height 13
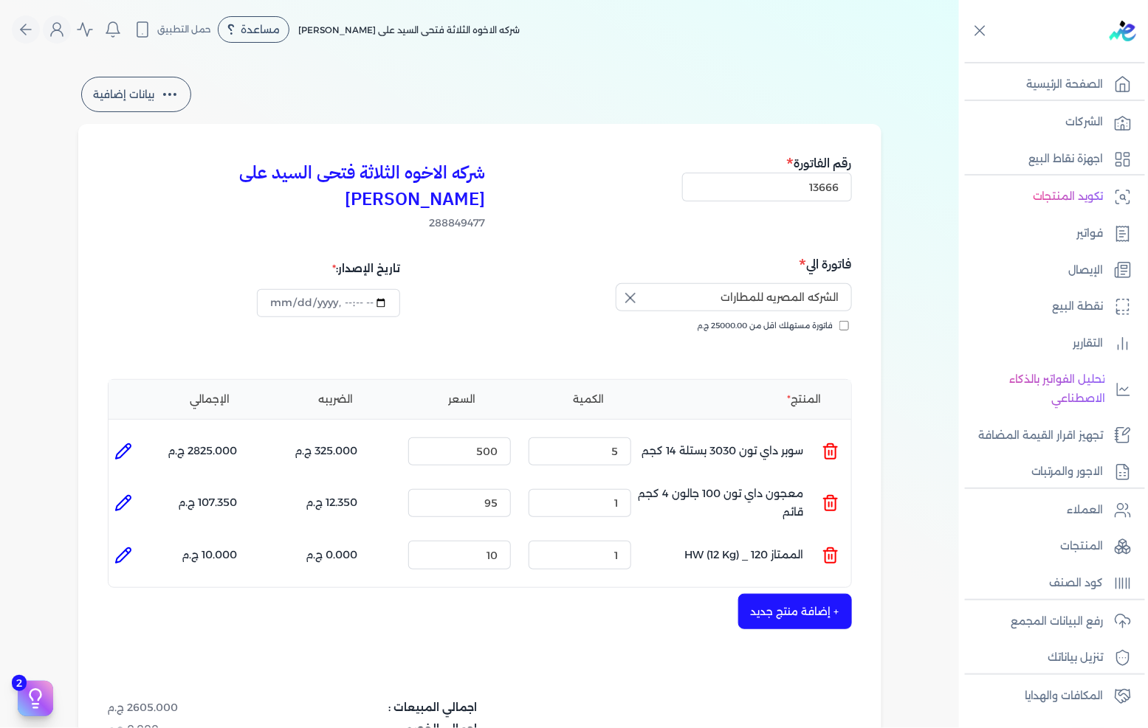
click at [132, 547] on icon at bounding box center [123, 556] width 18 height 18
type input "الممتاز 120 _ HW (12 Kg)"
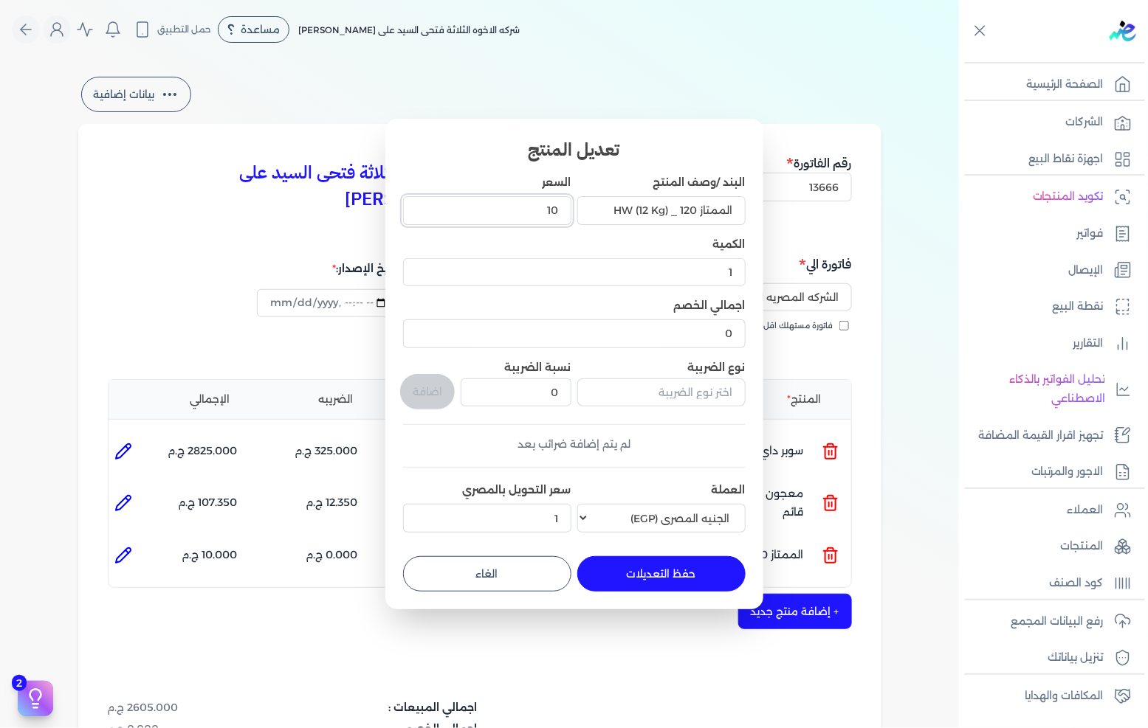
click at [511, 212] on input "10" at bounding box center [487, 210] width 168 height 28
click at [515, 210] on input "135" at bounding box center [487, 210] width 168 height 28
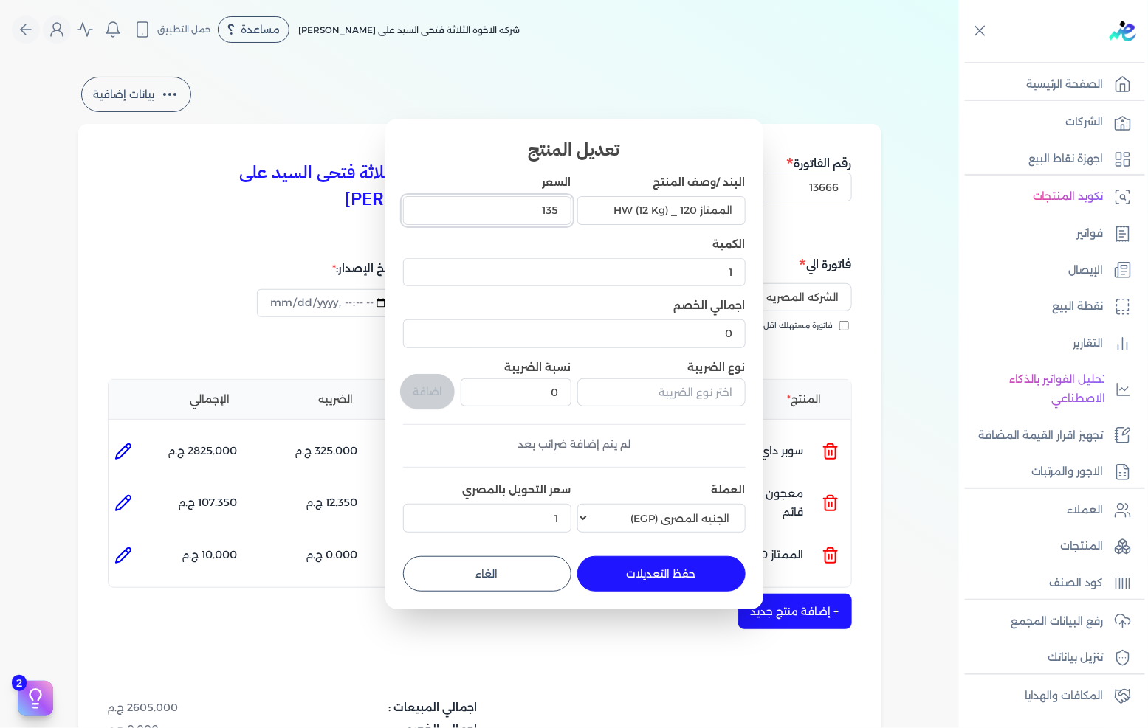
click at [515, 210] on input "135" at bounding box center [487, 210] width 168 height 28
type input "153"
type input "153.9"
click at [640, 392] on input "text" at bounding box center [661, 393] width 168 height 28
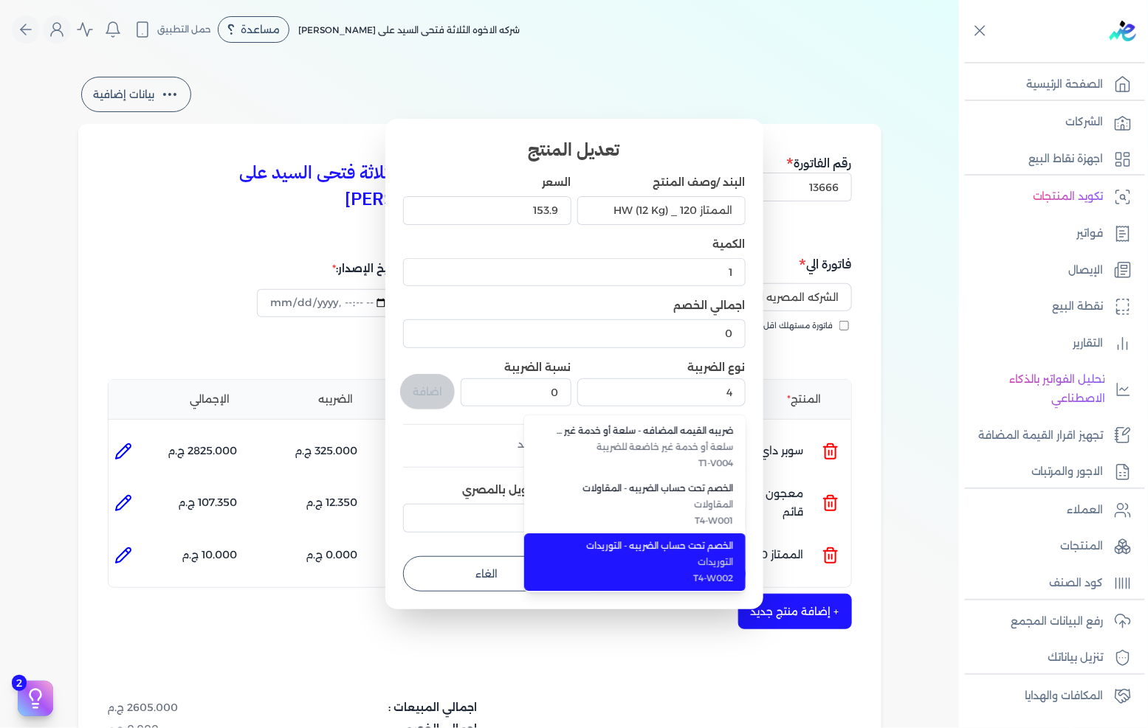
click at [670, 544] on span "الخصم تحت حساب الضريبه - التوريدات" at bounding box center [643, 545] width 180 height 13
type input "الخصم تحت حساب الضريبه - التوريدات"
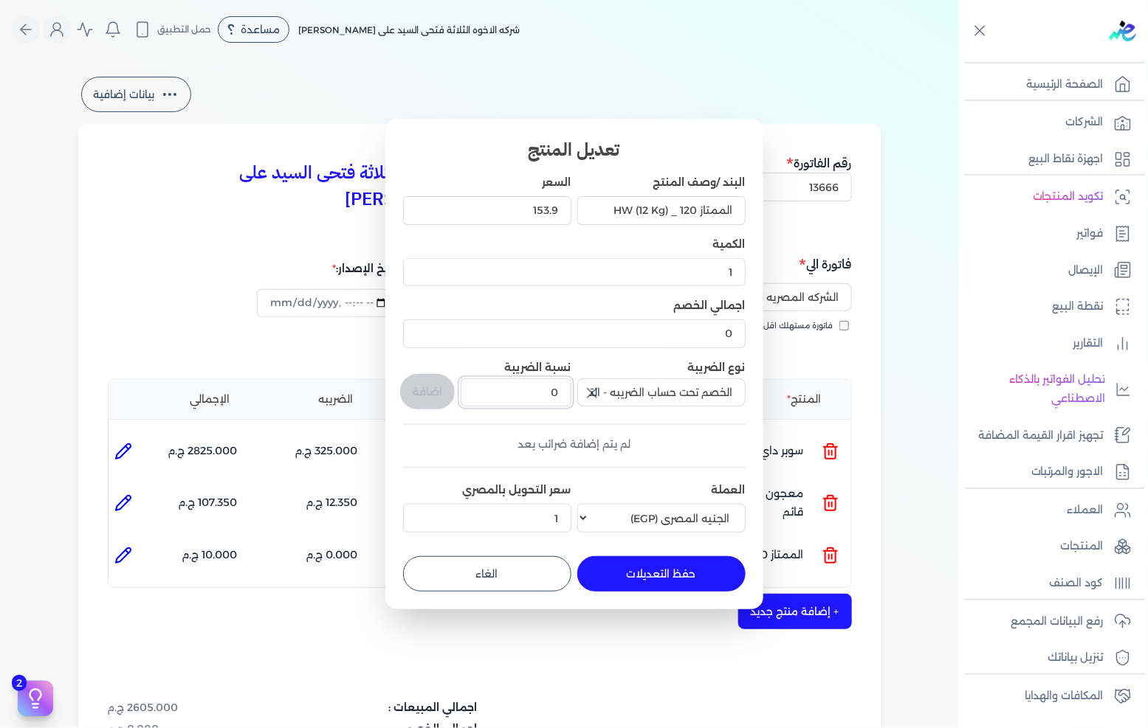
click at [534, 381] on input "0" at bounding box center [516, 393] width 110 height 28
type input "1"
click at [438, 393] on button "اضافة" at bounding box center [427, 391] width 55 height 35
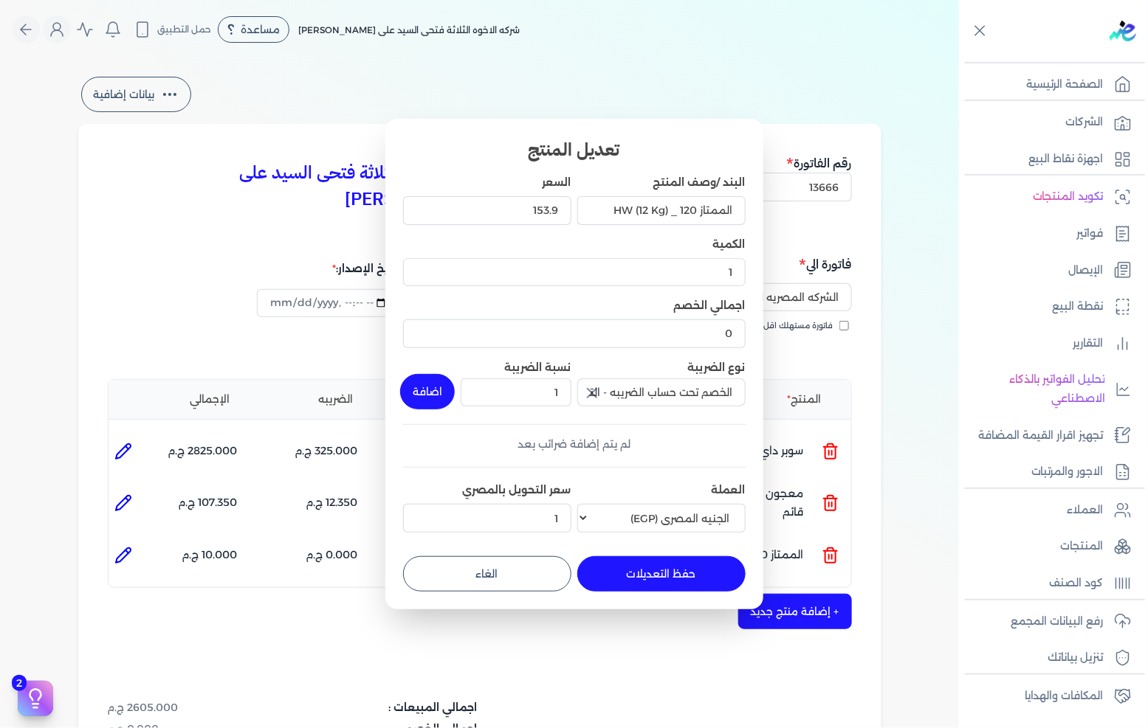
type input "0"
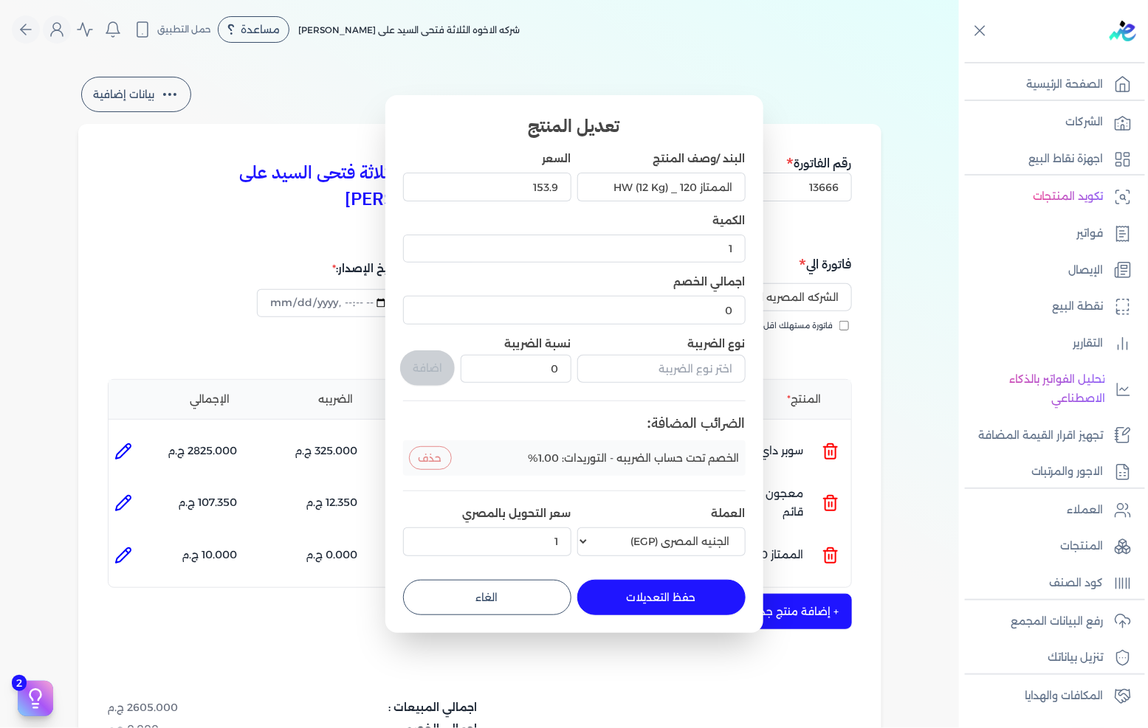
click at [630, 599] on button "حفظ التعديلات" at bounding box center [661, 597] width 168 height 35
type input "0"
type input "153.9"
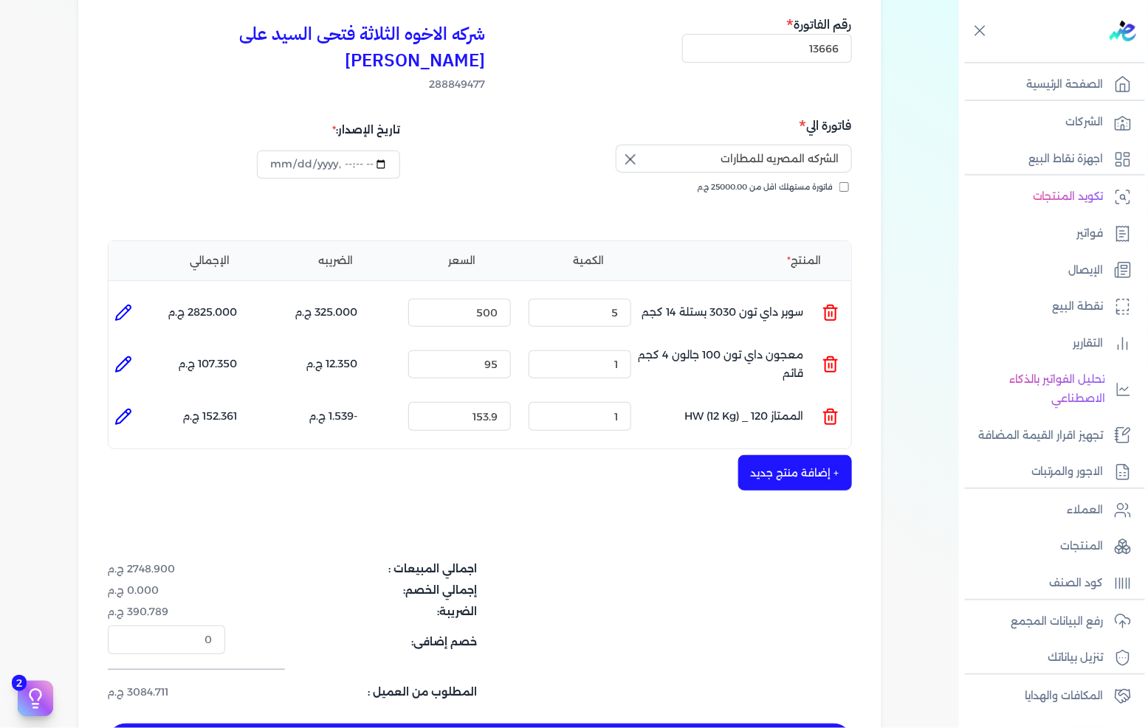
scroll to position [164, 0]
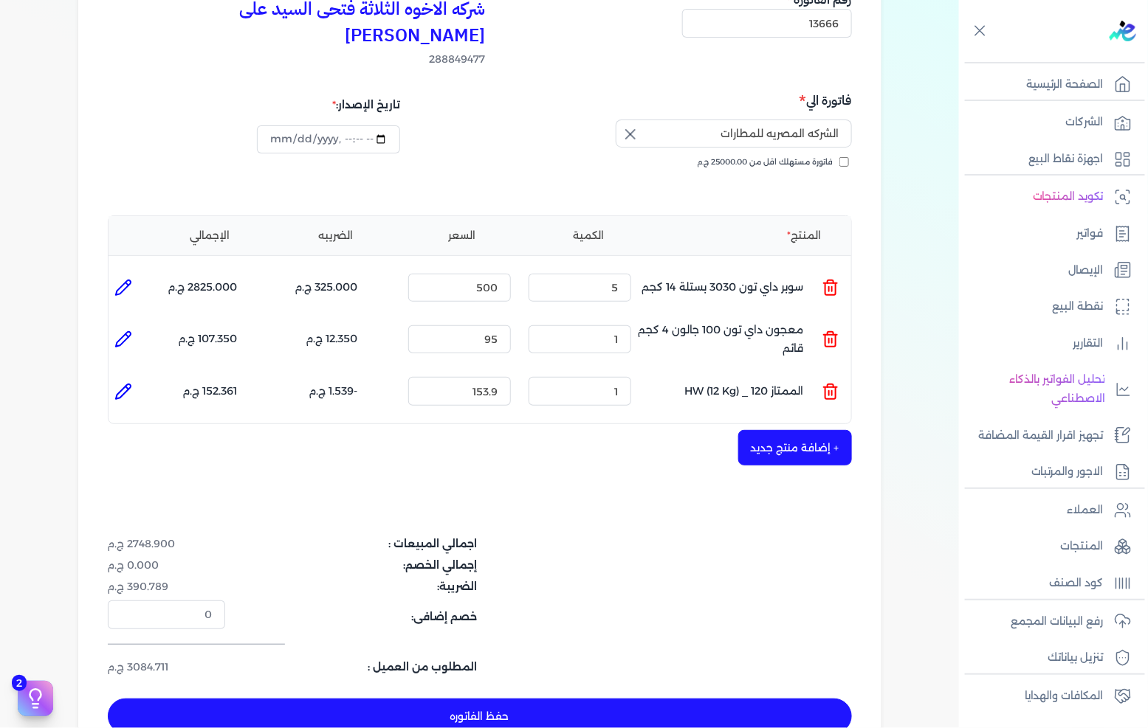
click at [778, 430] on button "+ إضافة منتج جديد" at bounding box center [795, 447] width 114 height 35
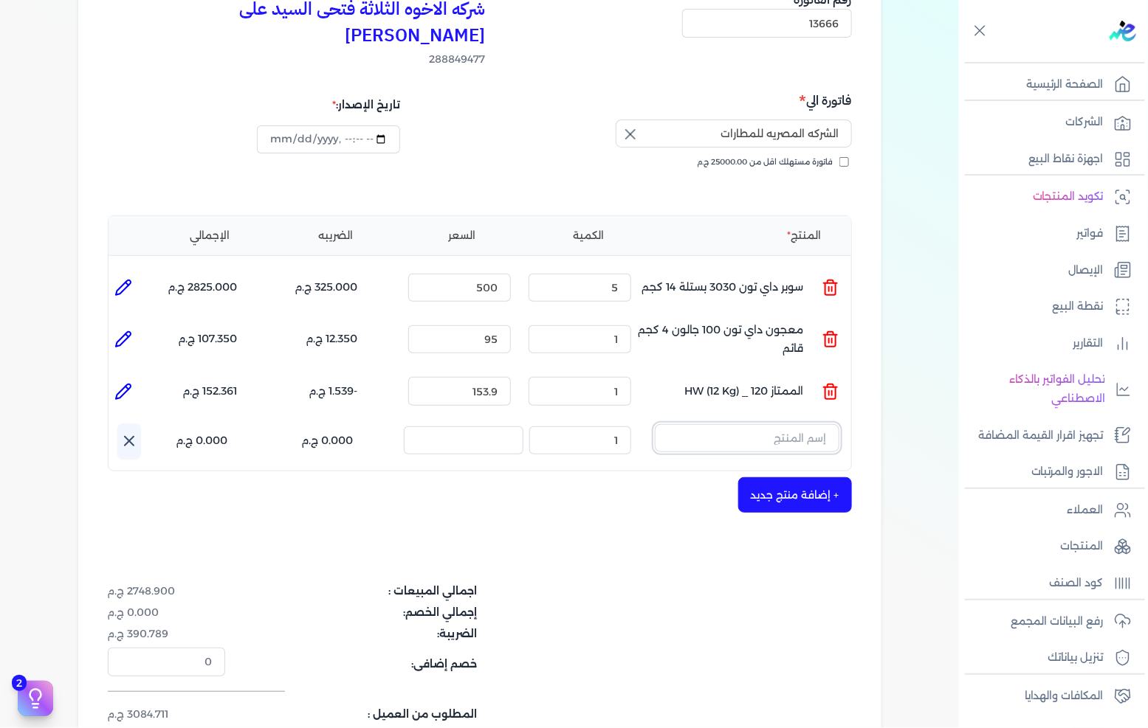
click at [779, 424] on input "text" at bounding box center [747, 438] width 184 height 28
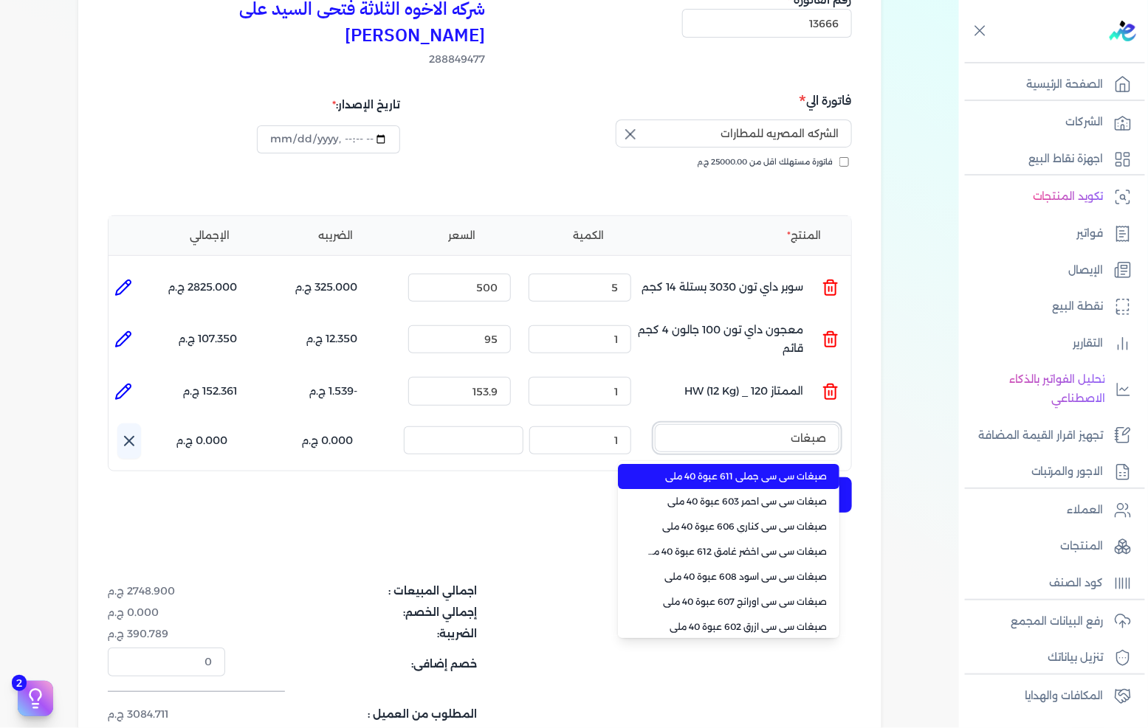
type input "صبغات"
click at [756, 470] on span "صبغات سي سي جملي 611 عبوة 40 ملي" at bounding box center [737, 476] width 180 height 13
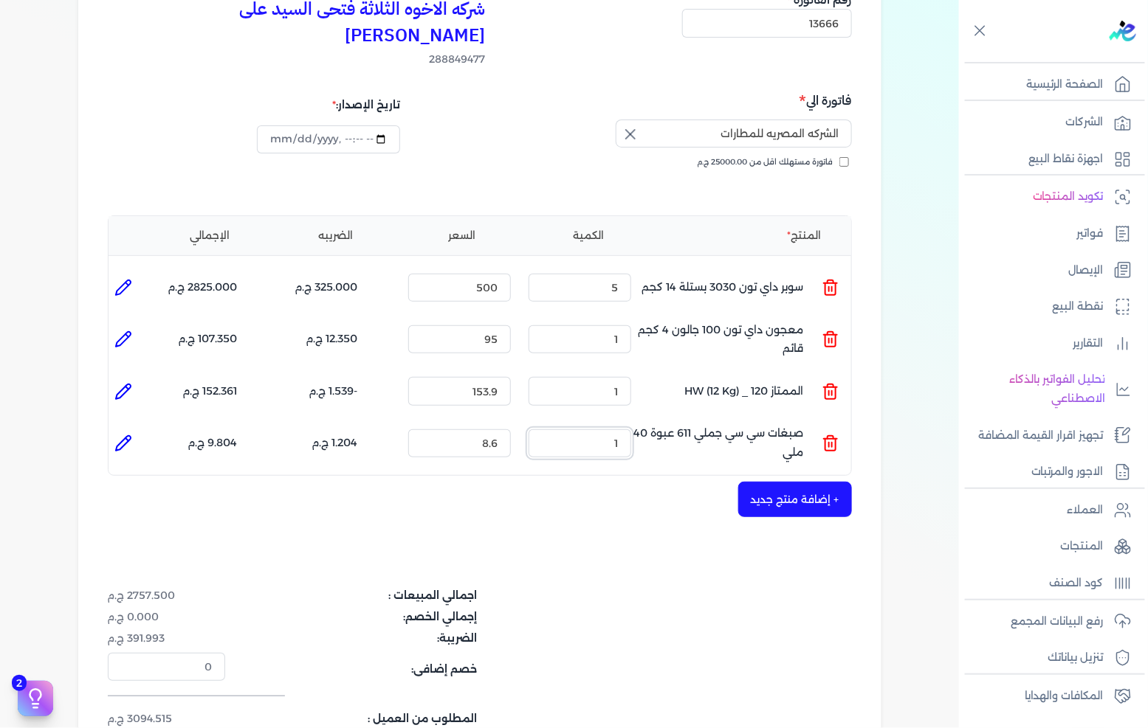
click at [621, 430] on input "1" at bounding box center [579, 444] width 103 height 28
type input "20"
click at [503, 430] on input "8.6" at bounding box center [459, 444] width 103 height 28
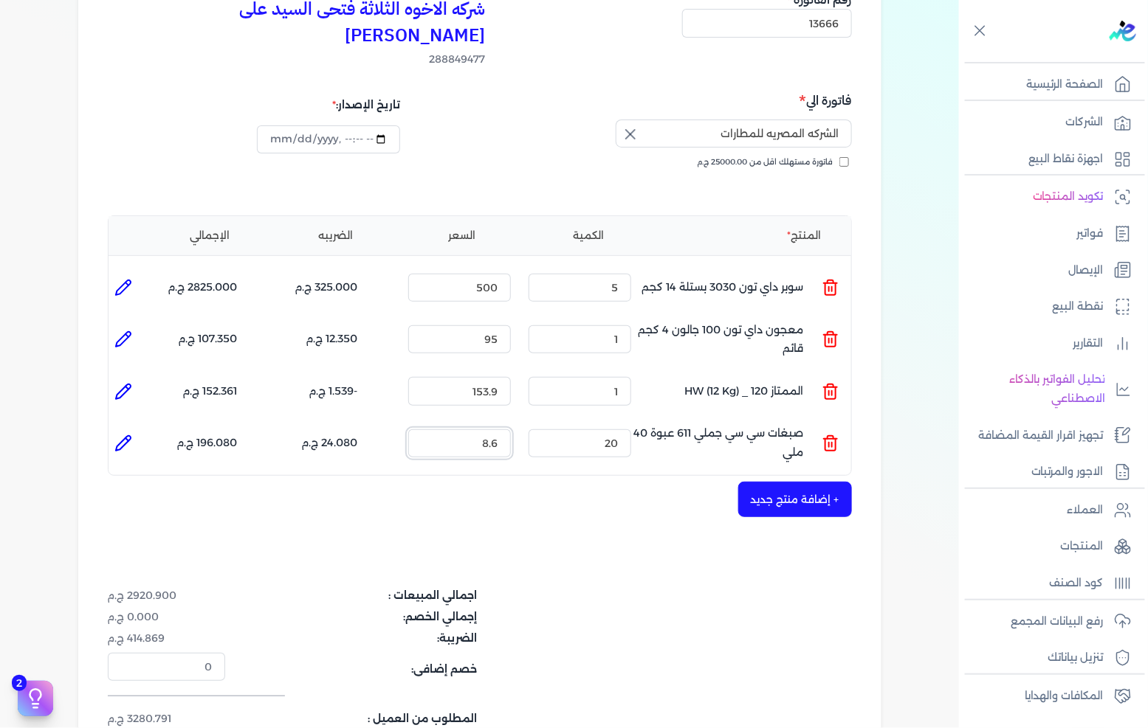
click at [504, 430] on input "8.6" at bounding box center [459, 444] width 103 height 28
type input "10"
click at [132, 435] on icon at bounding box center [123, 444] width 18 height 18
type input "صبغات سي سي جملي 611 عبوة 40 ملي"
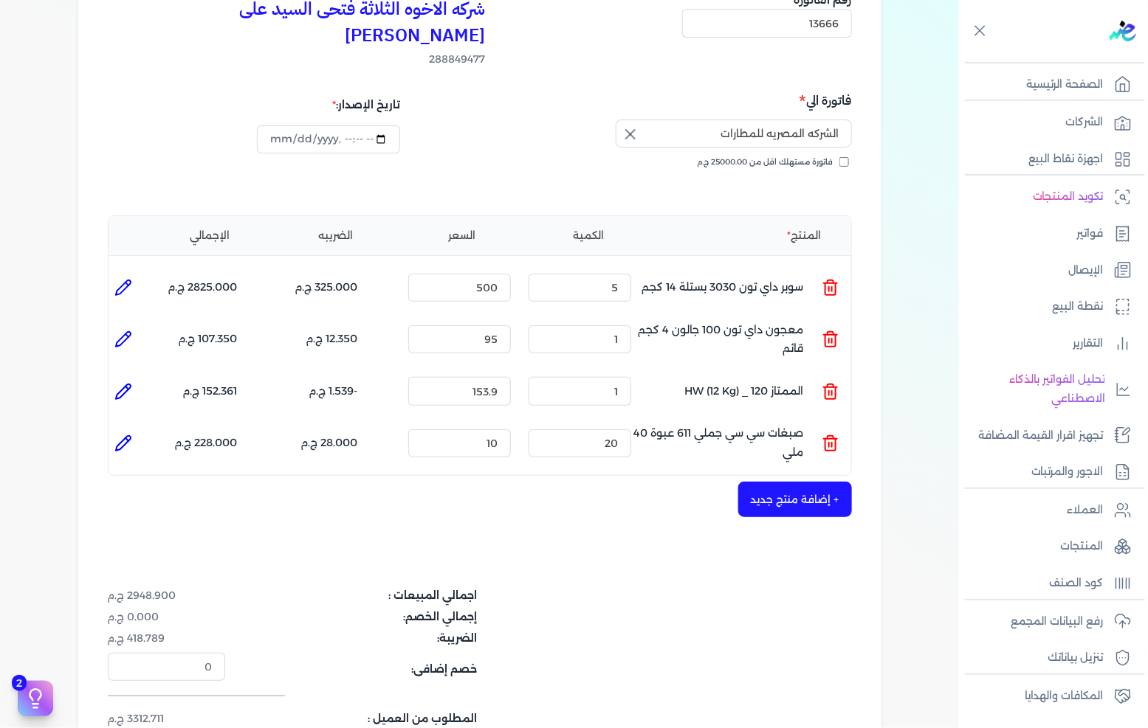
type input "10"
type input "20"
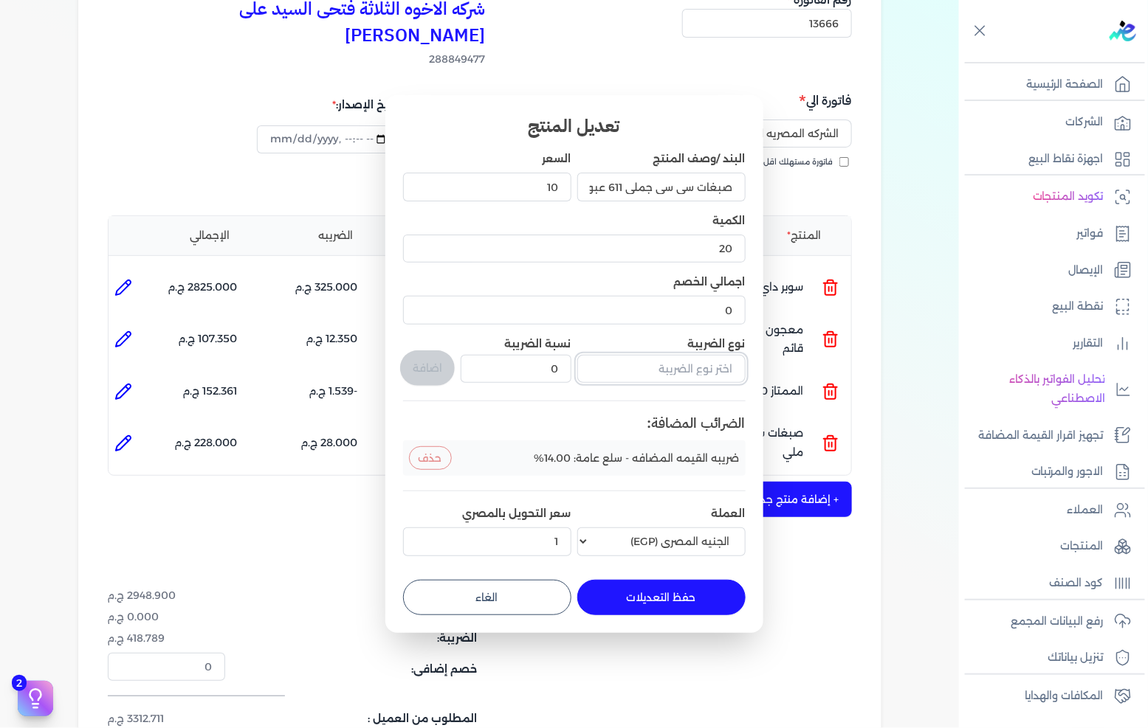
click at [676, 359] on input "text" at bounding box center [661, 369] width 168 height 28
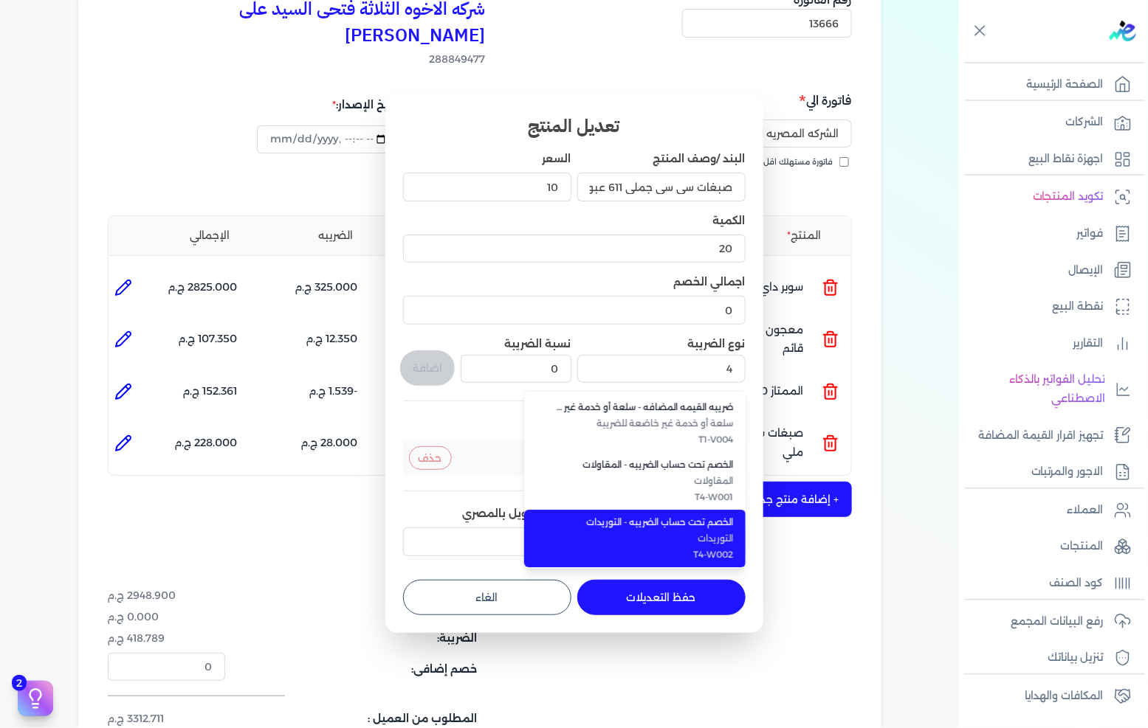
click at [669, 536] on span "التوريدات" at bounding box center [643, 538] width 180 height 13
type input "الخصم تحت حساب الضريبه - التوريدات"
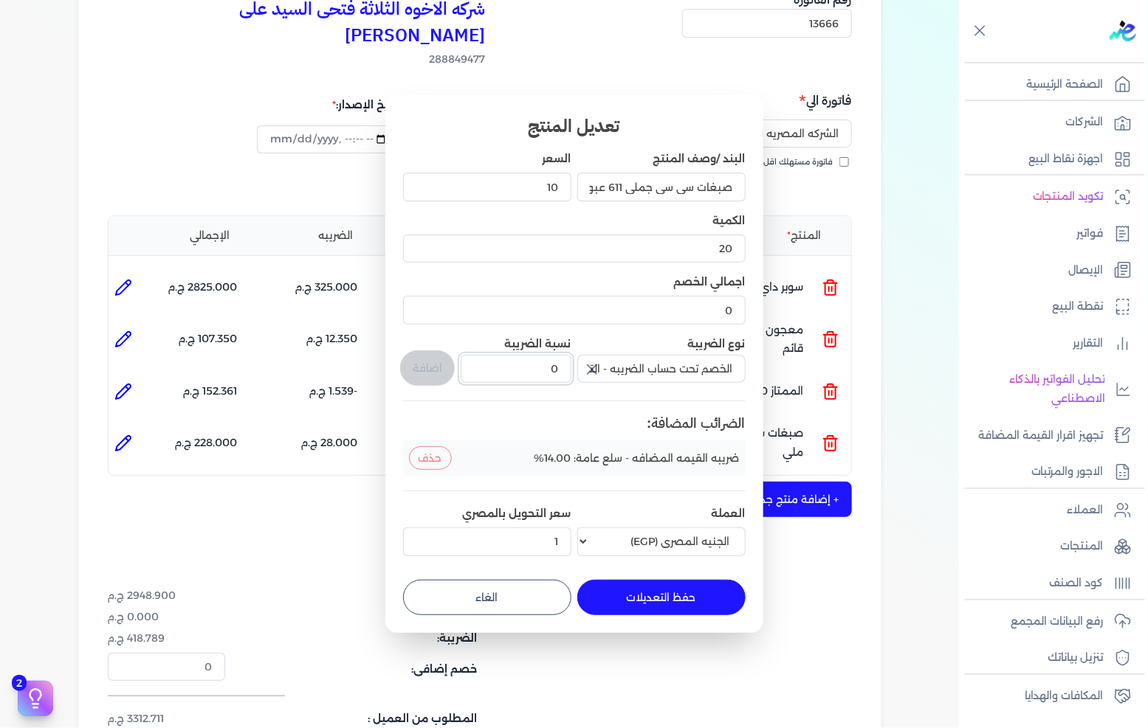
click at [540, 371] on input "0" at bounding box center [516, 369] width 110 height 28
click at [541, 370] on input "0" at bounding box center [516, 369] width 110 height 28
type input "1"
click at [446, 369] on button "اضافة" at bounding box center [427, 368] width 55 height 35
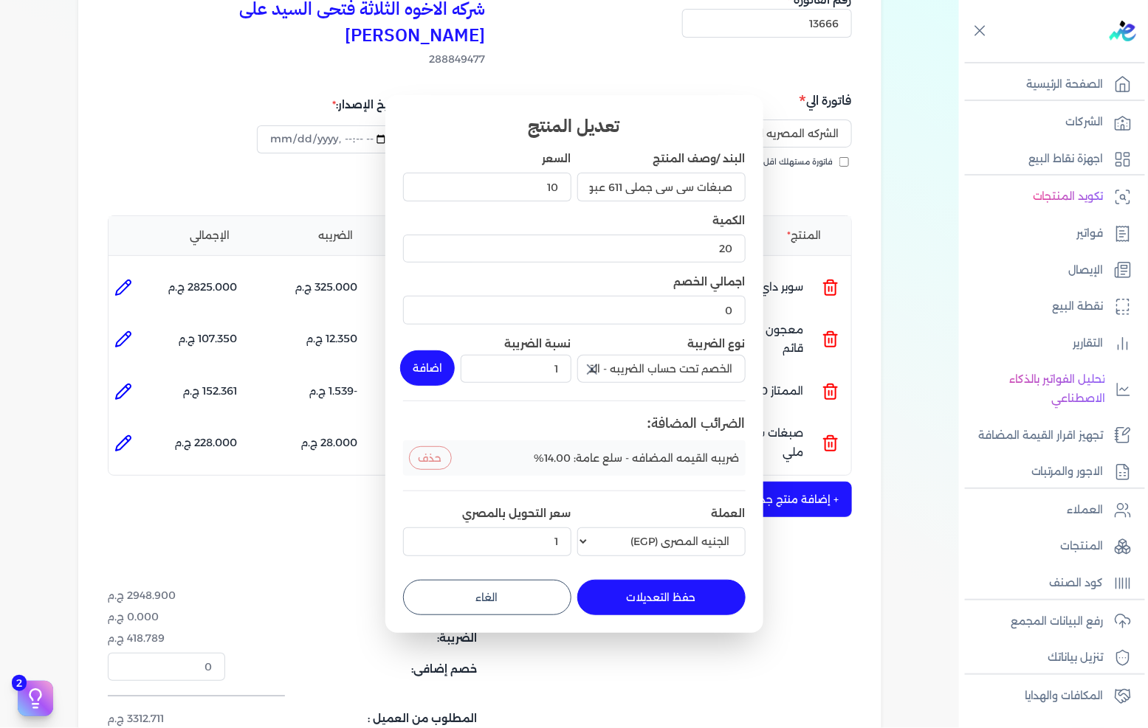
type input "0"
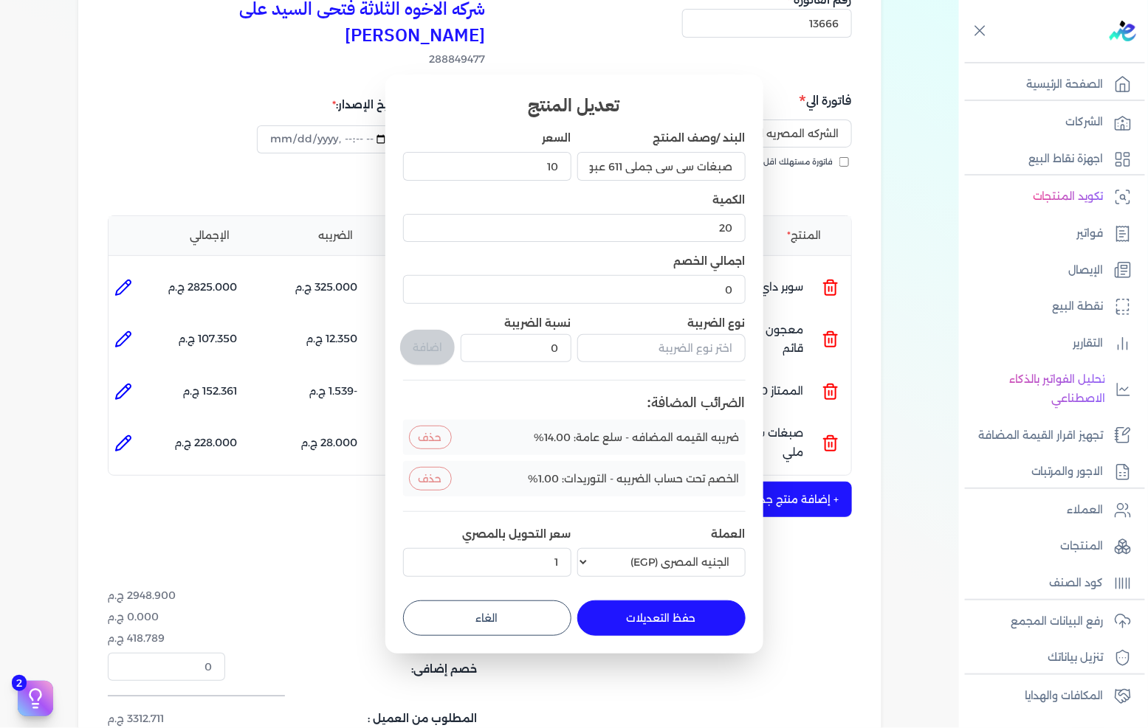
click at [650, 620] on button "حفظ التعديلات" at bounding box center [661, 618] width 168 height 35
type input "0"
type input "1"
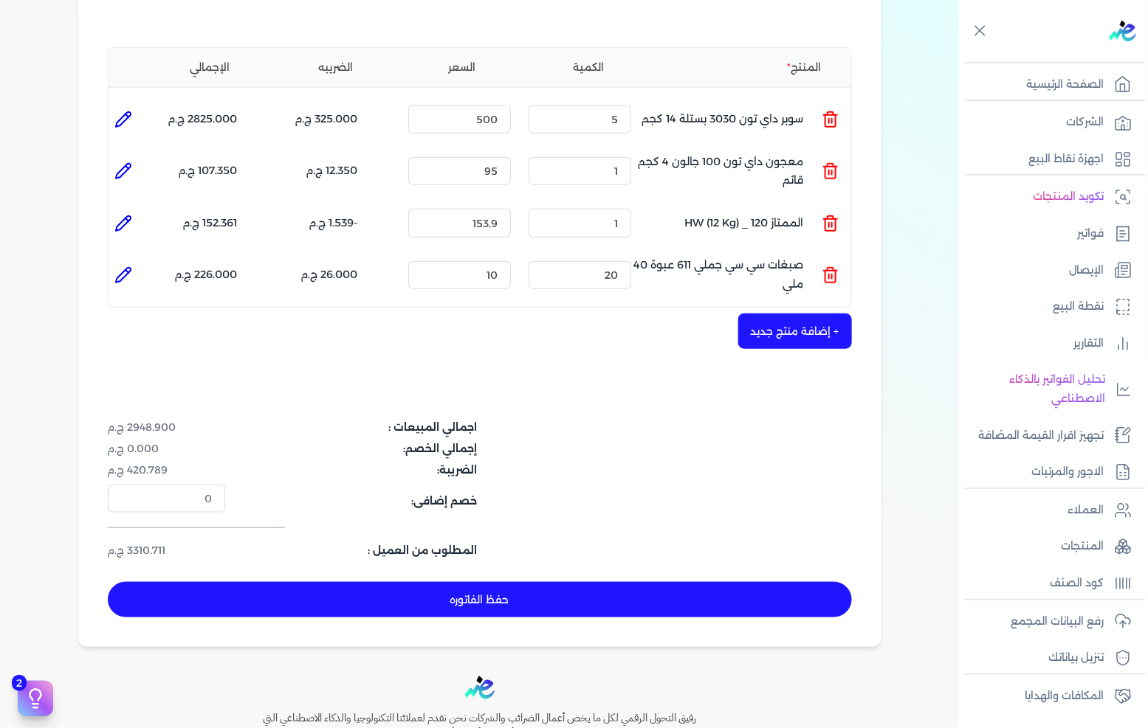
scroll to position [201, 0]
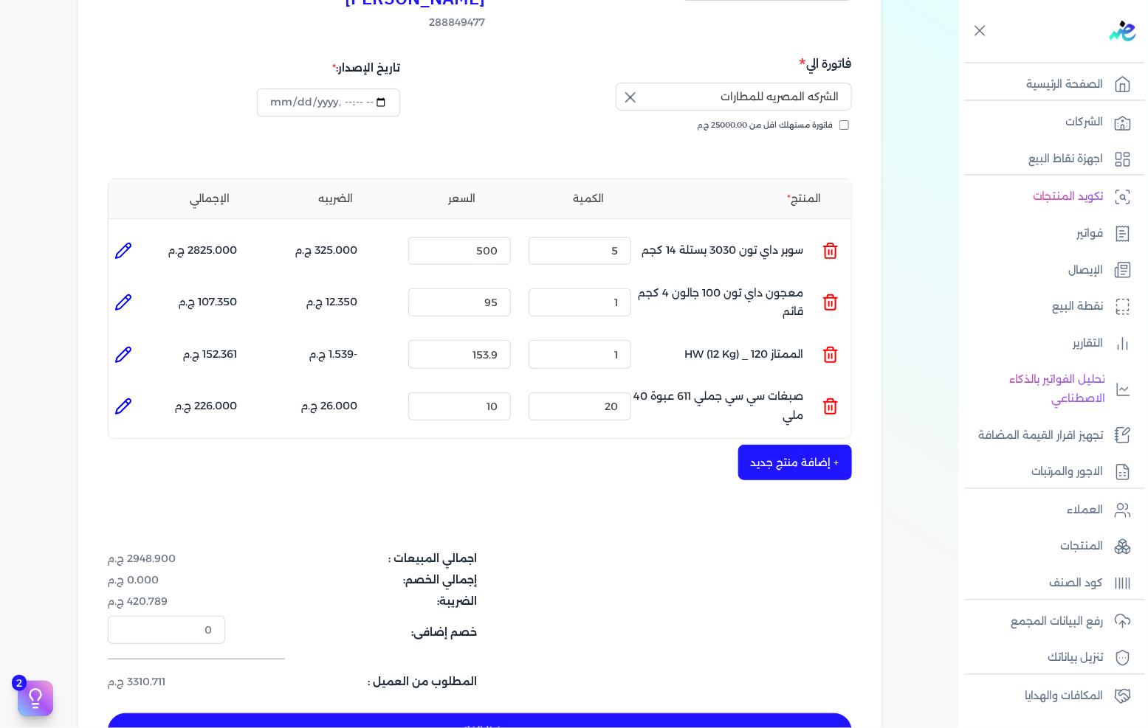
click at [120, 398] on icon at bounding box center [123, 407] width 18 height 18
type input "صبغات سي سي جملي 611 عبوة 40 ملي"
type input "10"
type input "20"
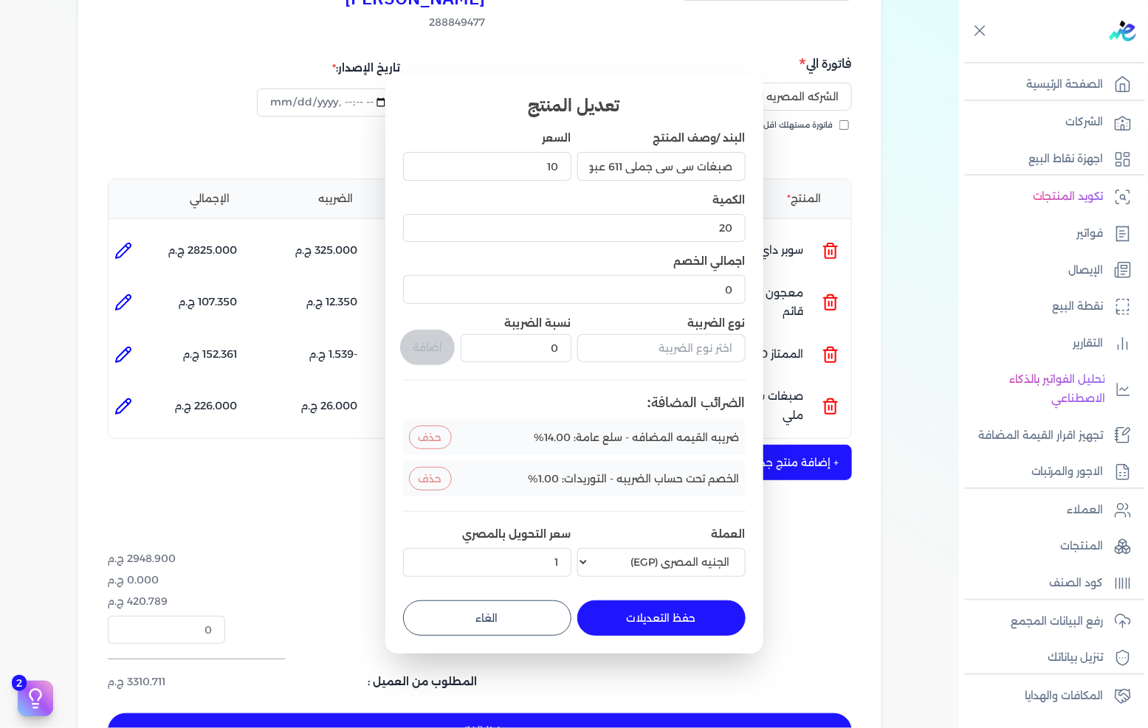
click at [530, 610] on button "الغاء" at bounding box center [487, 618] width 168 height 35
type input "0"
type input "1"
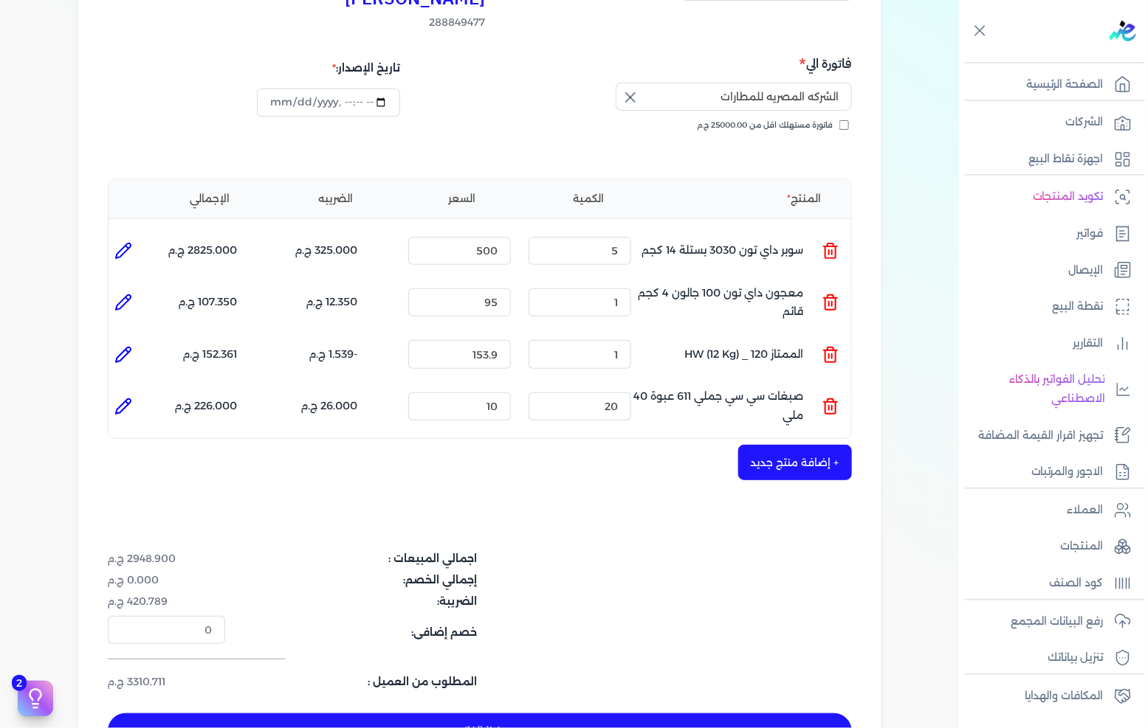
click at [126, 346] on icon at bounding box center [123, 355] width 18 height 18
type input "الممتاز 120 _ HW (12 Kg)"
type input "153.9"
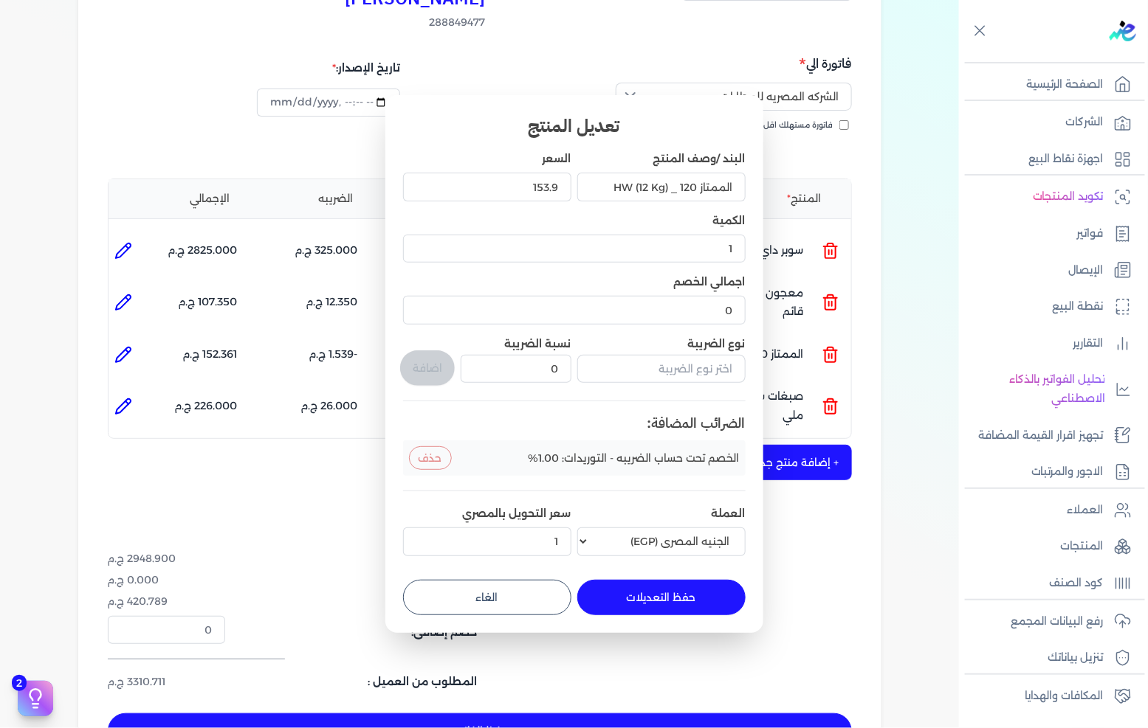
click at [511, 589] on button "الغاء" at bounding box center [487, 597] width 168 height 35
type input "0"
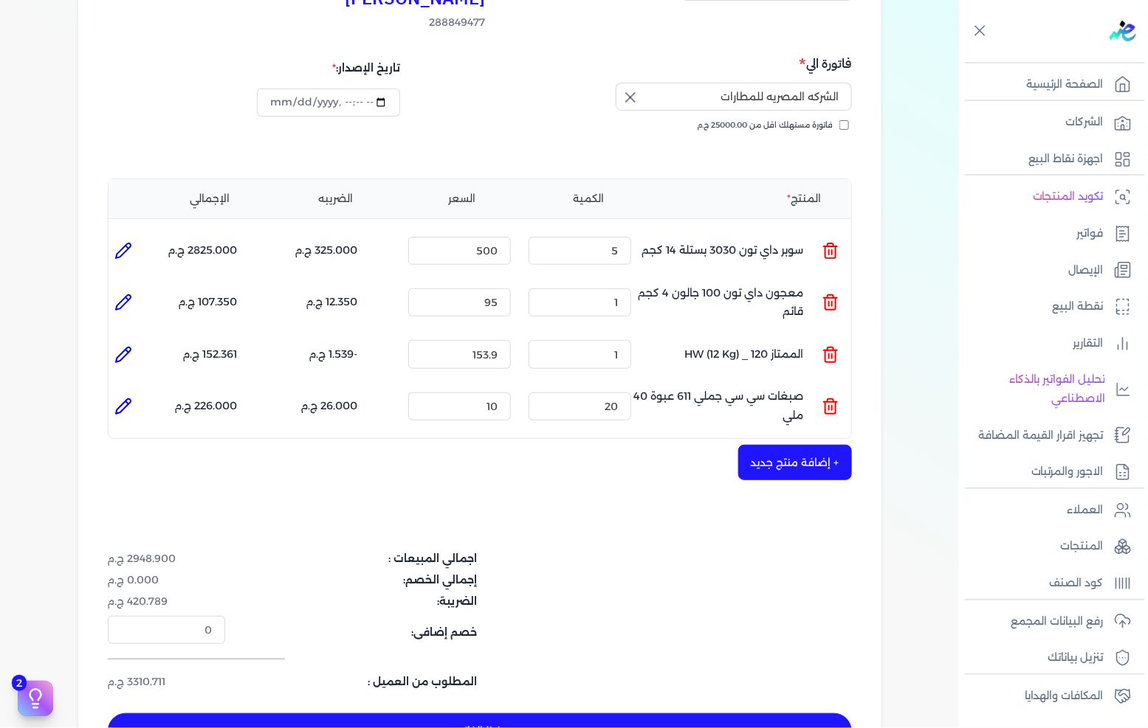
click at [131, 294] on icon at bounding box center [123, 303] width 18 height 18
type input "معجون داي تون 100 جالون 4 كجم قائم"
type input "95"
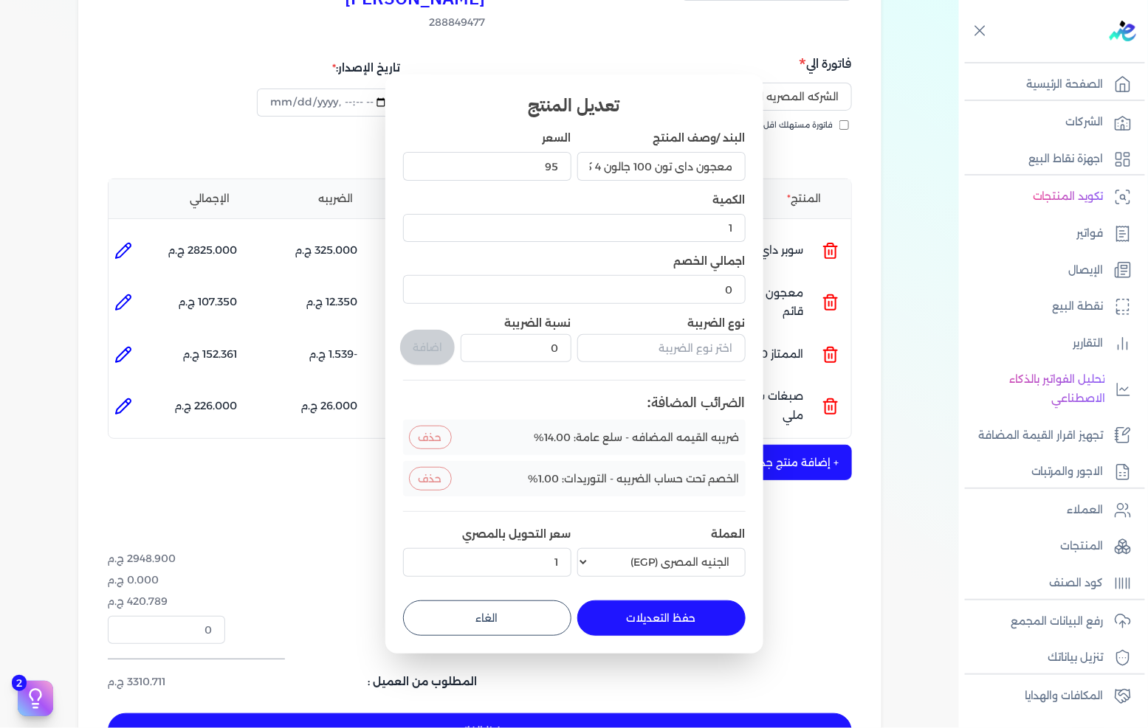
click at [527, 617] on button "الغاء" at bounding box center [487, 618] width 168 height 35
type input "0"
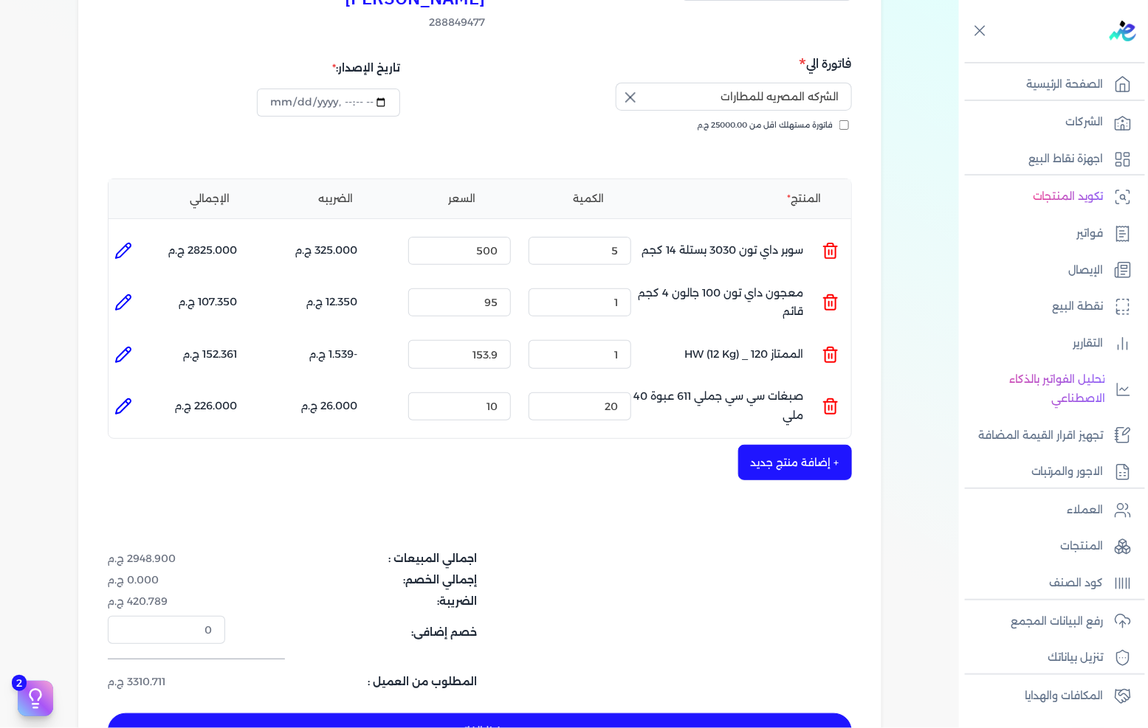
click at [135, 236] on li at bounding box center [123, 251] width 30 height 30
type input "سوبر داي تون 3030 بستلة 14 كجم"
type input "500"
type input "5"
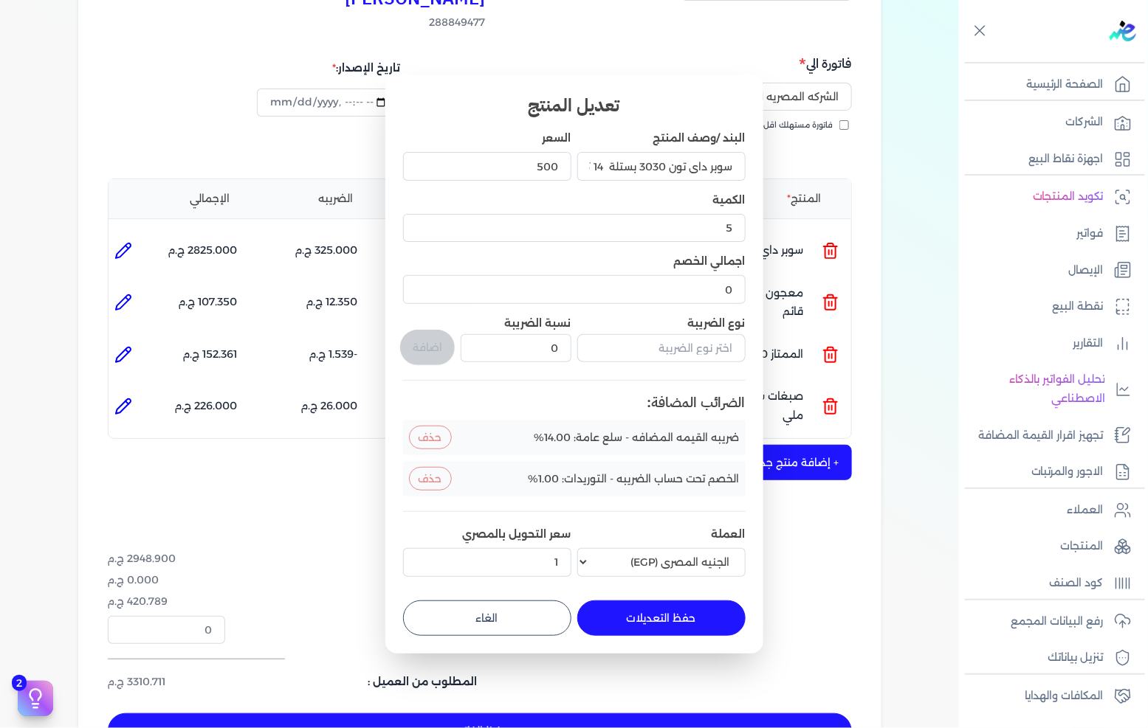
click at [505, 613] on button "الغاء" at bounding box center [487, 618] width 168 height 35
type input "0"
type input "1"
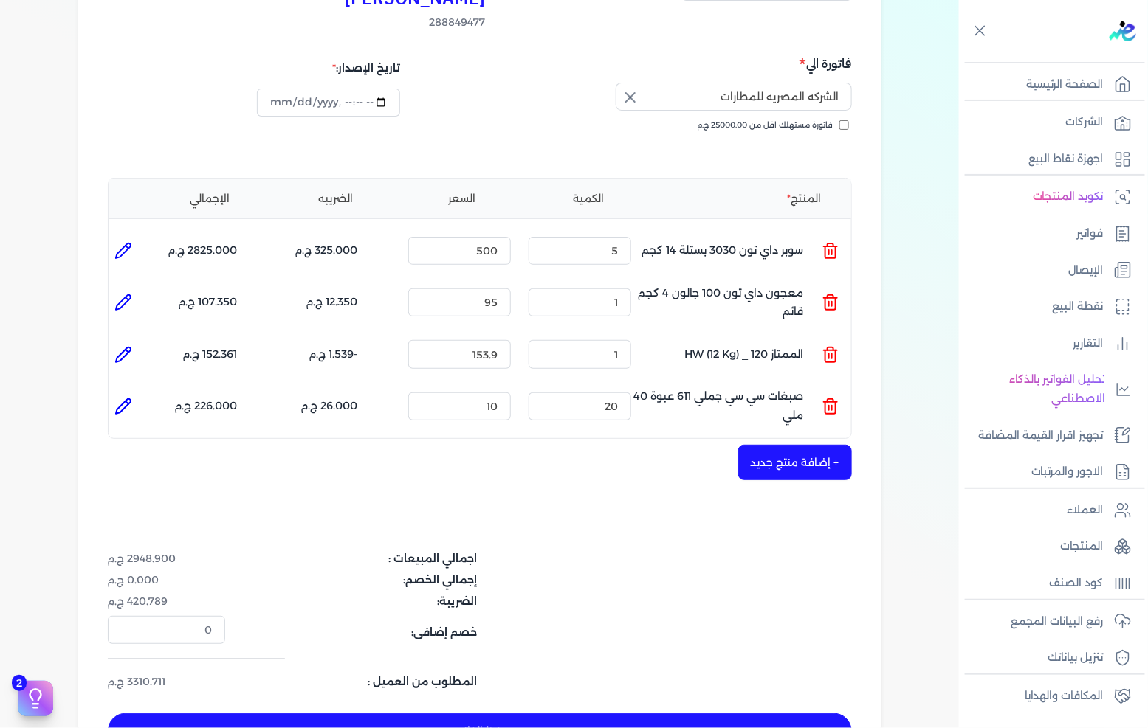
scroll to position [365, 0]
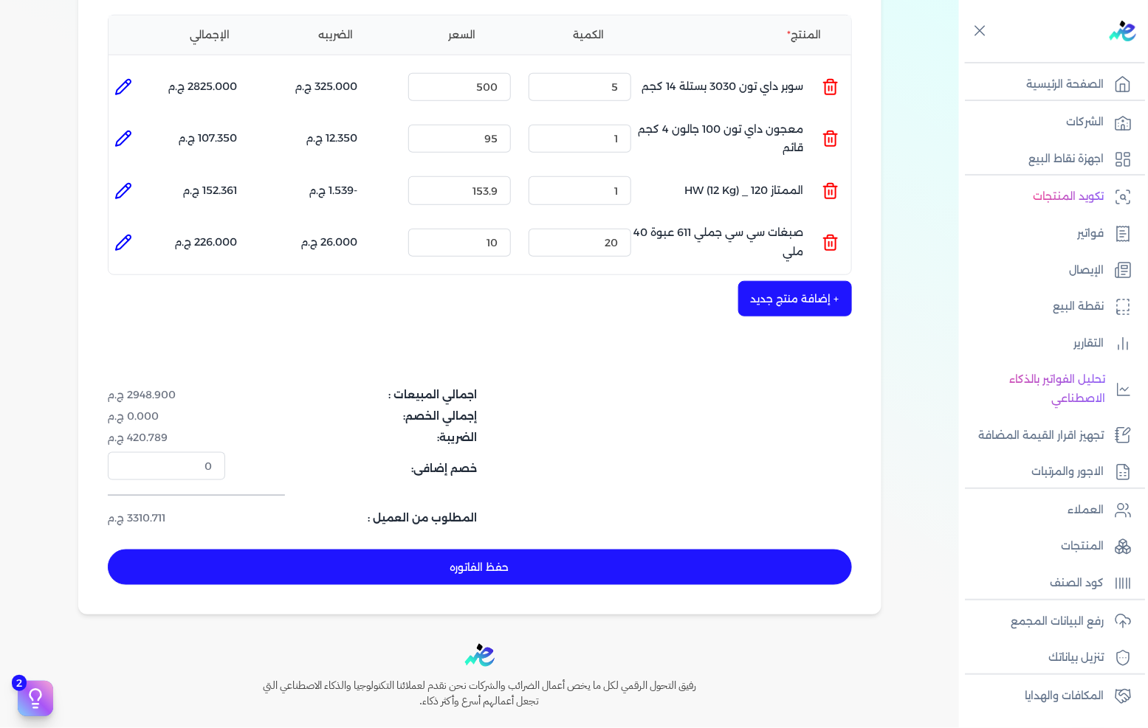
click at [734, 550] on button "حفظ الفاتوره" at bounding box center [480, 567] width 744 height 35
type input "[DATE]"
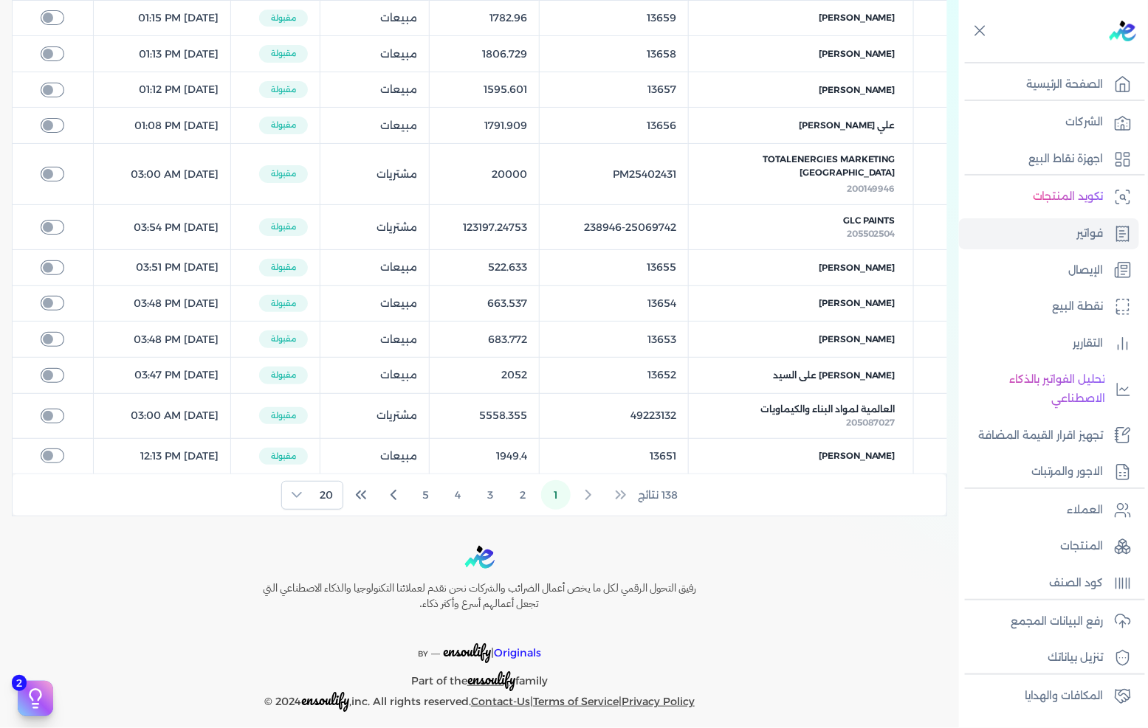
scroll to position [19, 0]
